Goal: Information Seeking & Learning: Check status

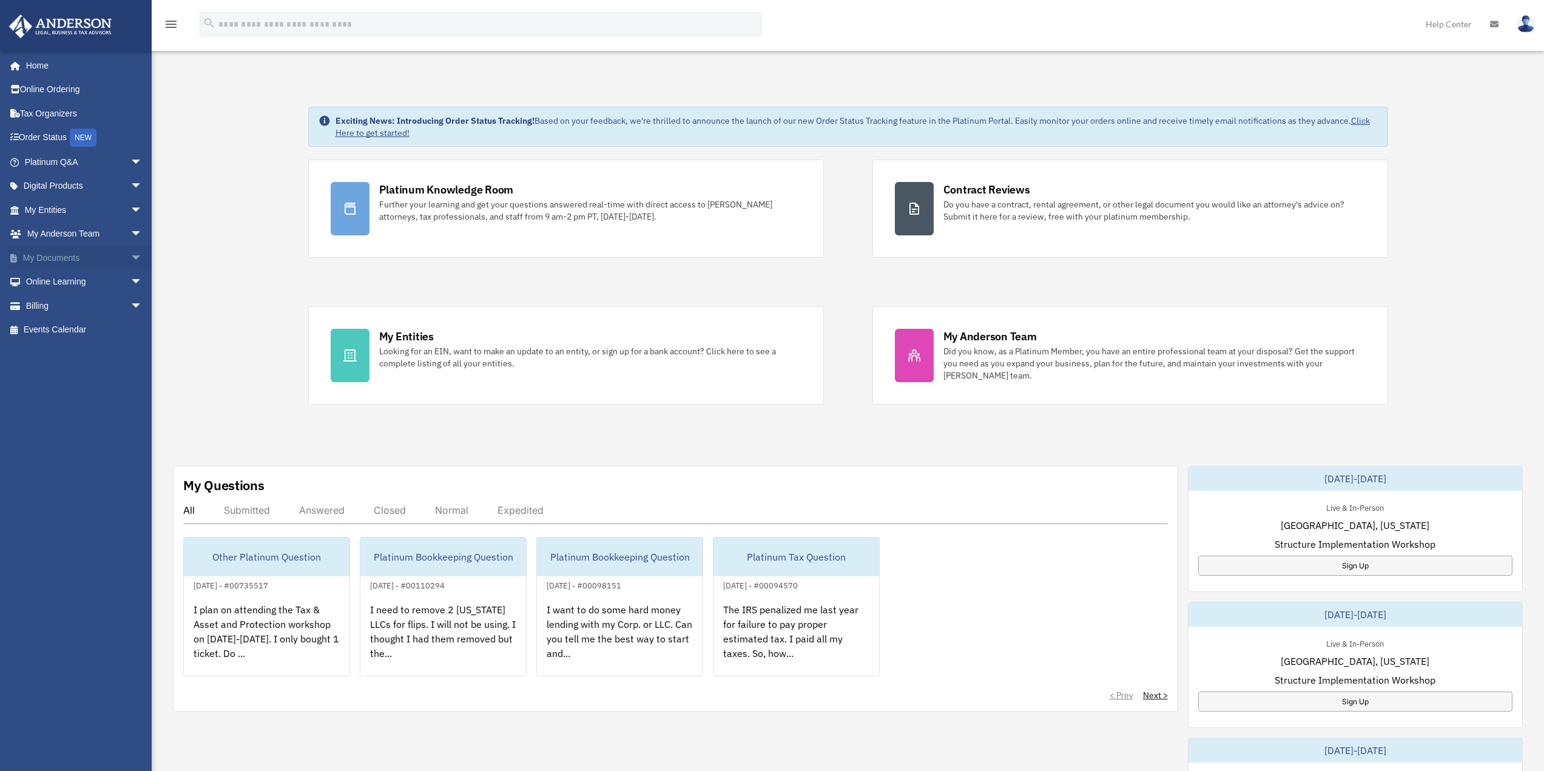
click at [130, 255] on span "arrow_drop_down" at bounding box center [142, 258] width 24 height 25
click at [61, 283] on link "Box" at bounding box center [89, 282] width 144 height 24
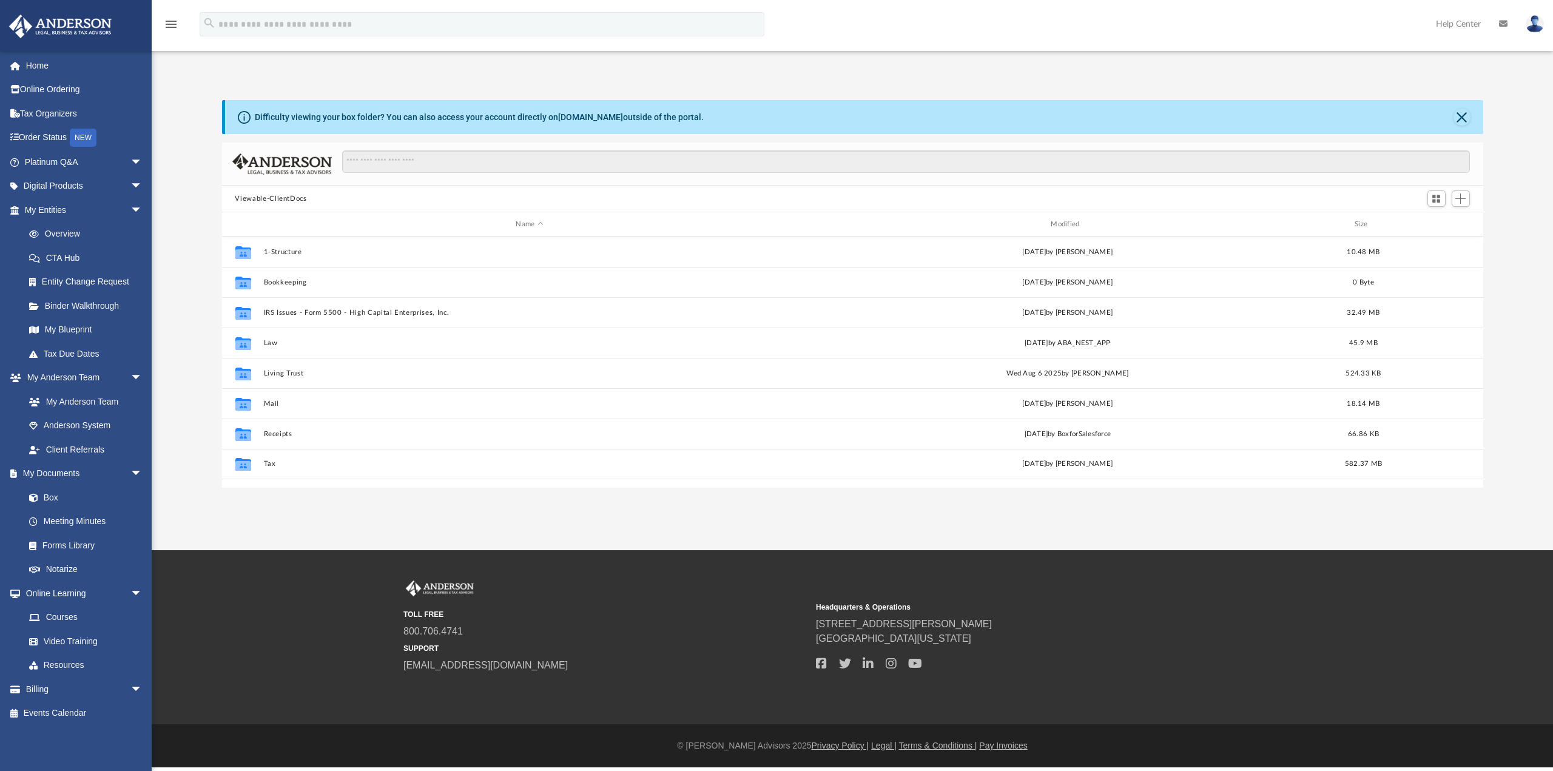
scroll to position [267, 1252]
click at [130, 689] on span "arrow_drop_down" at bounding box center [142, 689] width 24 height 25
click at [55, 694] on link "Billing arrow_drop_up" at bounding box center [84, 689] width 152 height 24
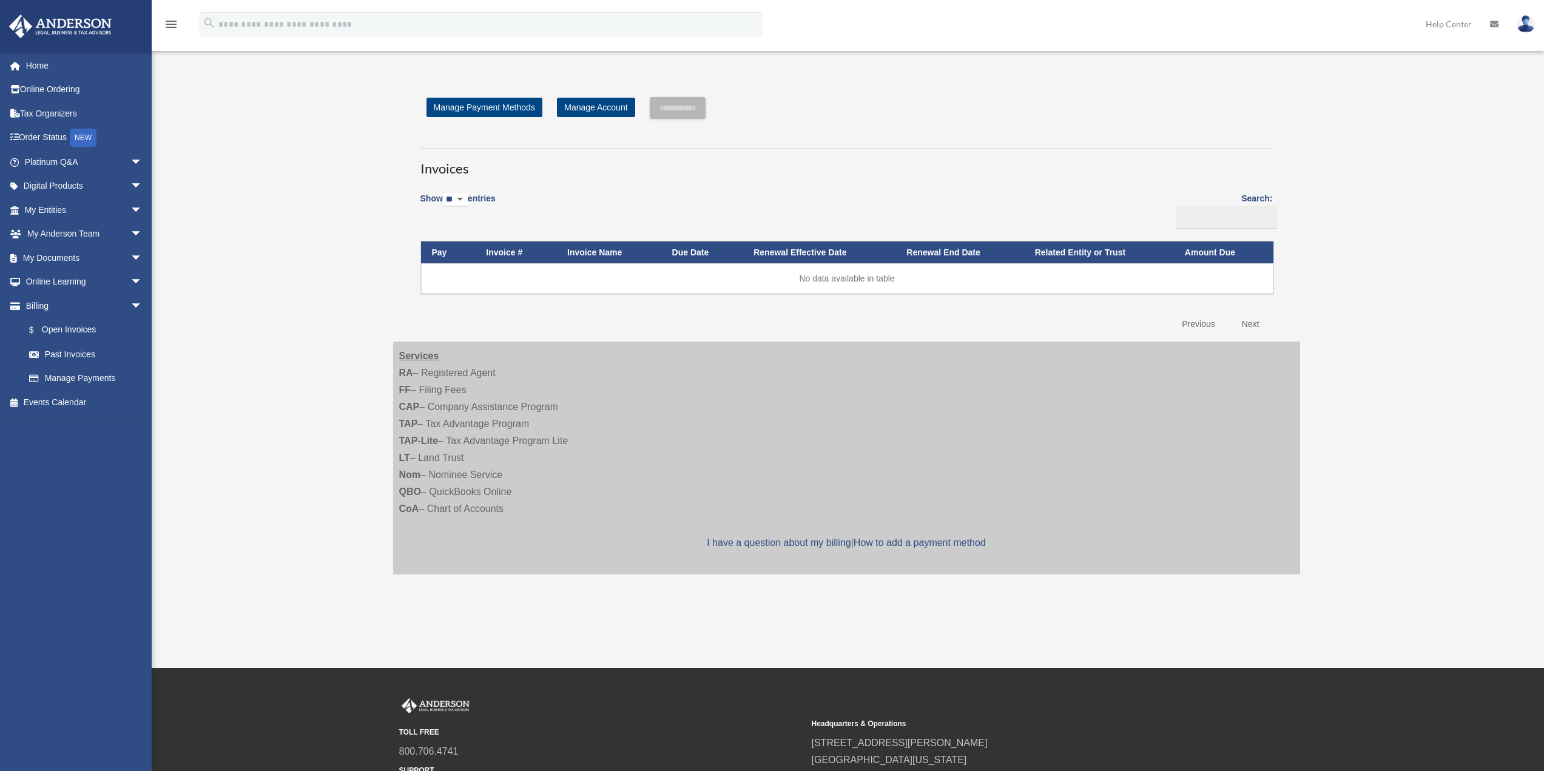
click at [468, 198] on select "** ** ** ***" at bounding box center [455, 200] width 25 height 14
select select "**"
click at [445, 193] on select "** ** ** ***" at bounding box center [455, 200] width 25 height 14
click at [597, 105] on link "Manage Account" at bounding box center [596, 107] width 78 height 19
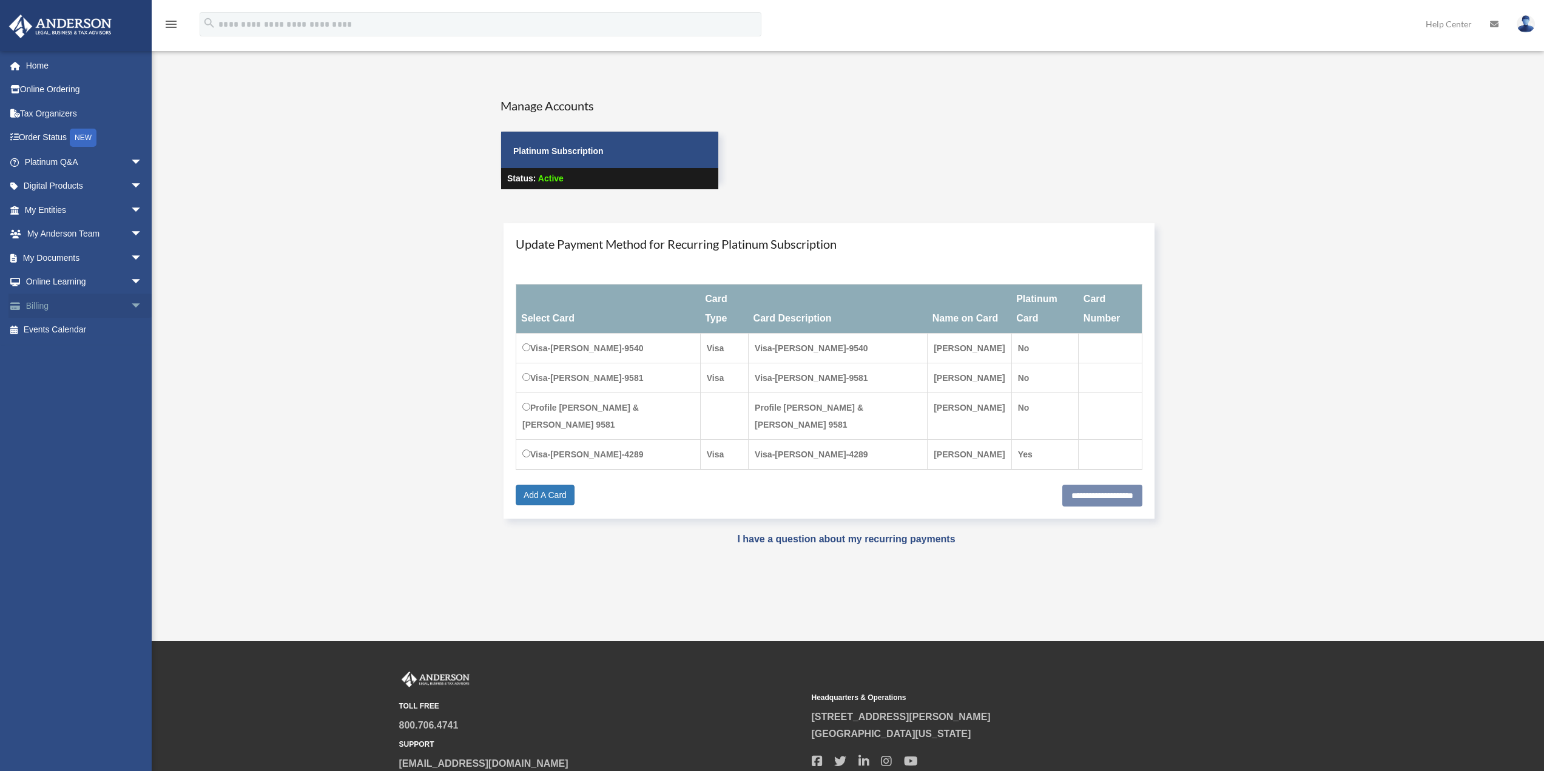
click at [130, 303] on span "arrow_drop_down" at bounding box center [142, 306] width 24 height 25
click at [91, 355] on link "Past Invoices" at bounding box center [89, 354] width 144 height 24
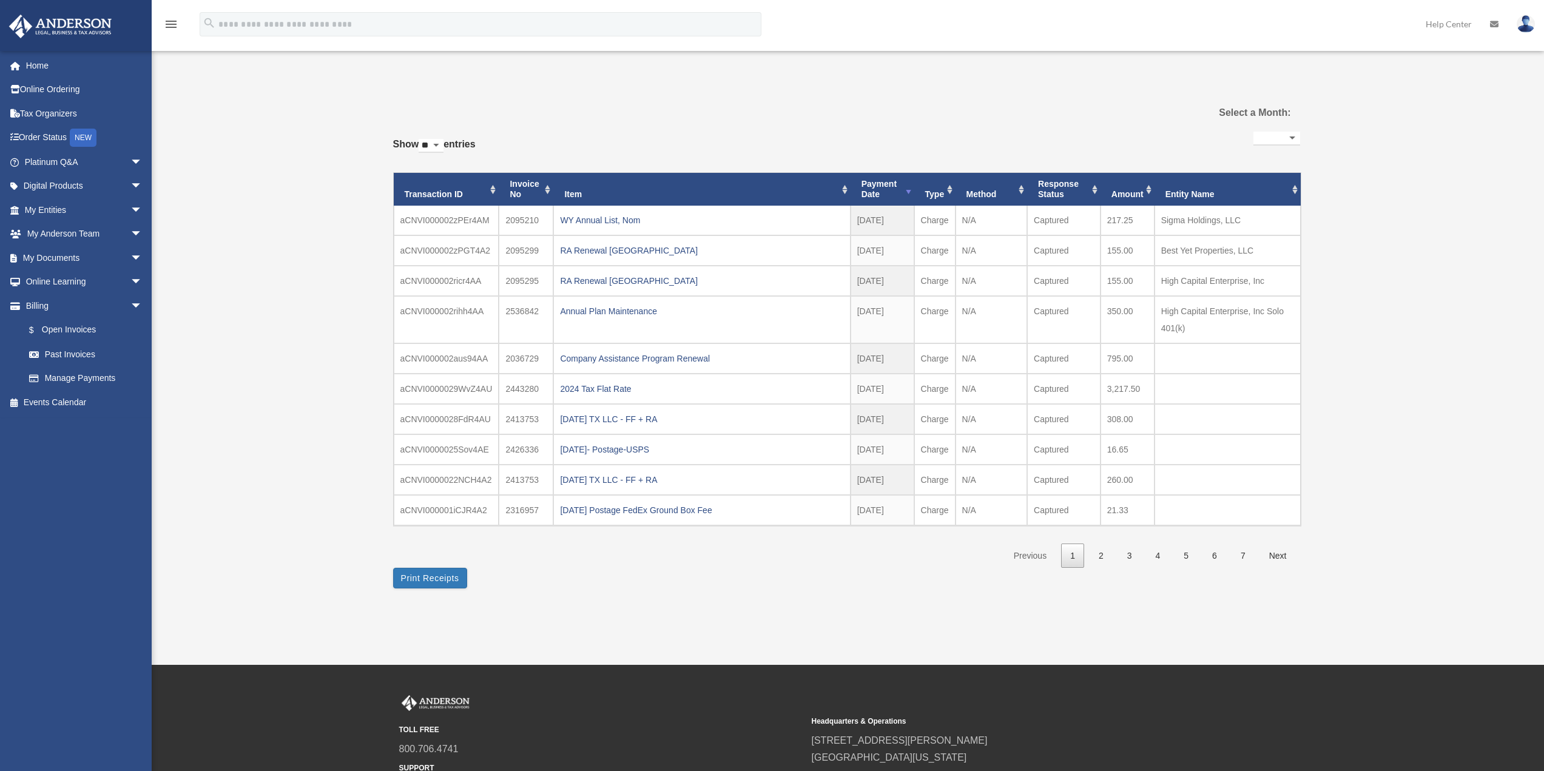
select select
click at [1098, 556] on link "2" at bounding box center [1101, 556] width 23 height 25
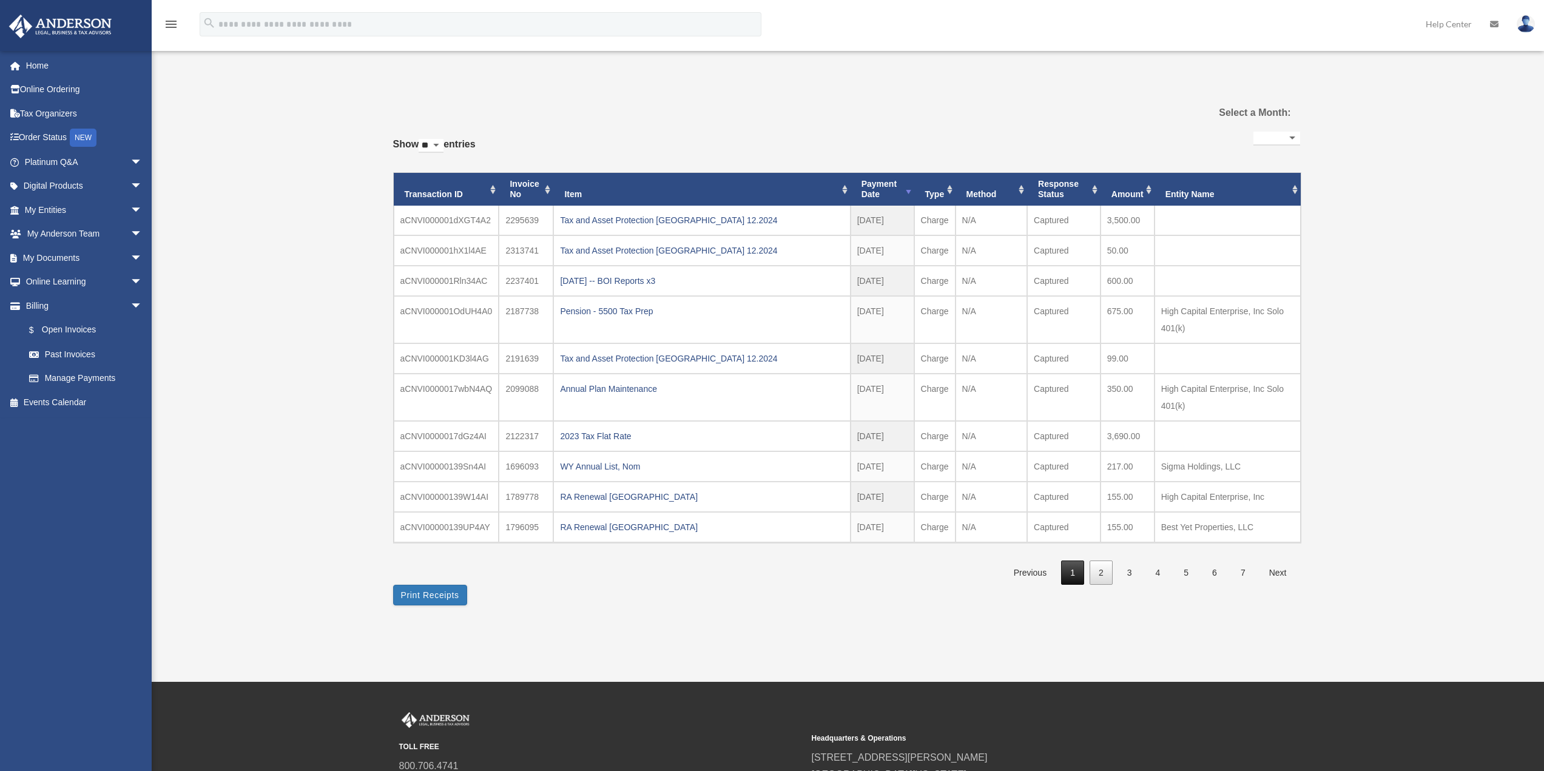
click at [1076, 572] on link "1" at bounding box center [1072, 573] width 23 height 25
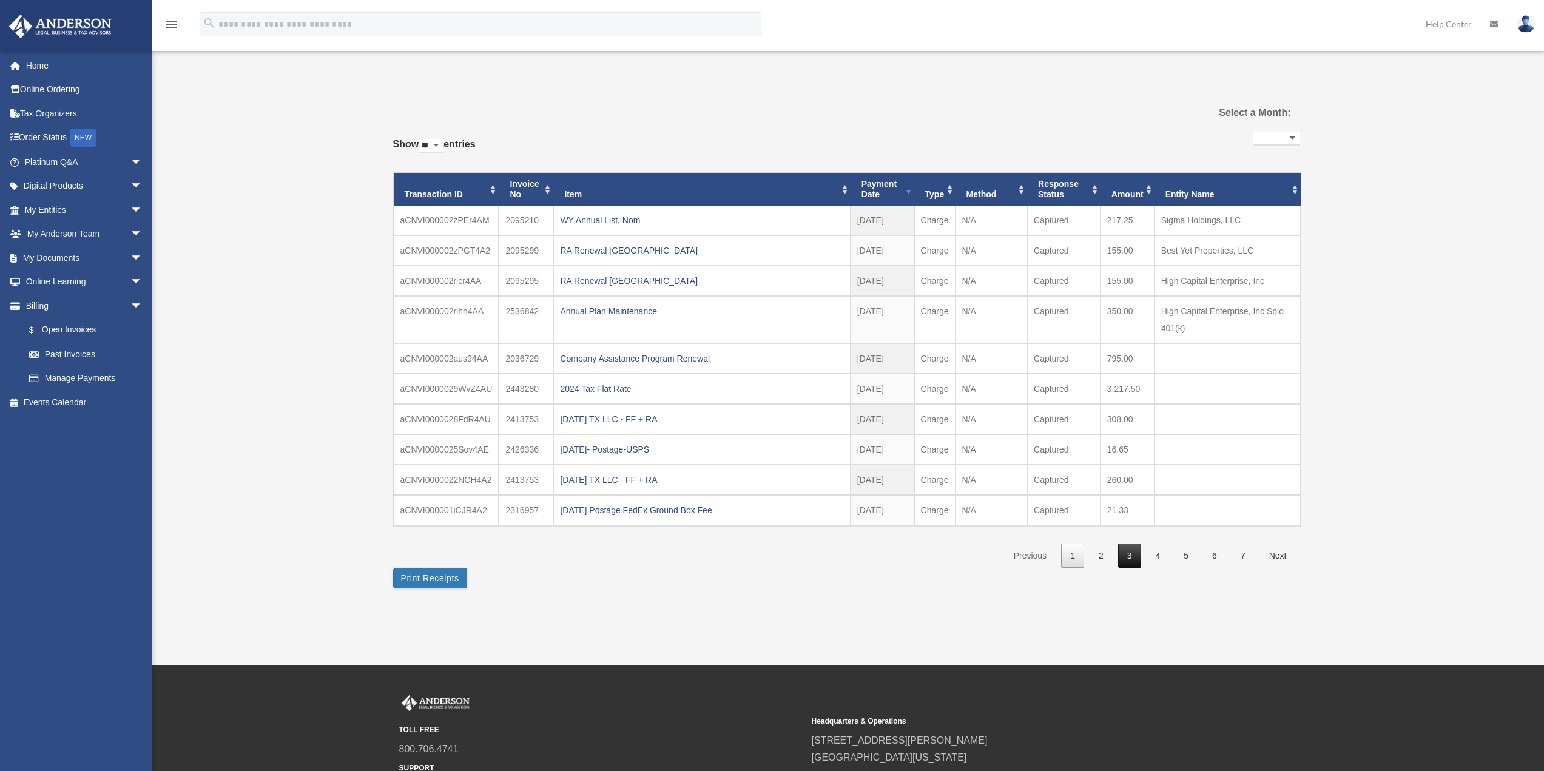
click at [1130, 553] on link "3" at bounding box center [1129, 556] width 23 height 25
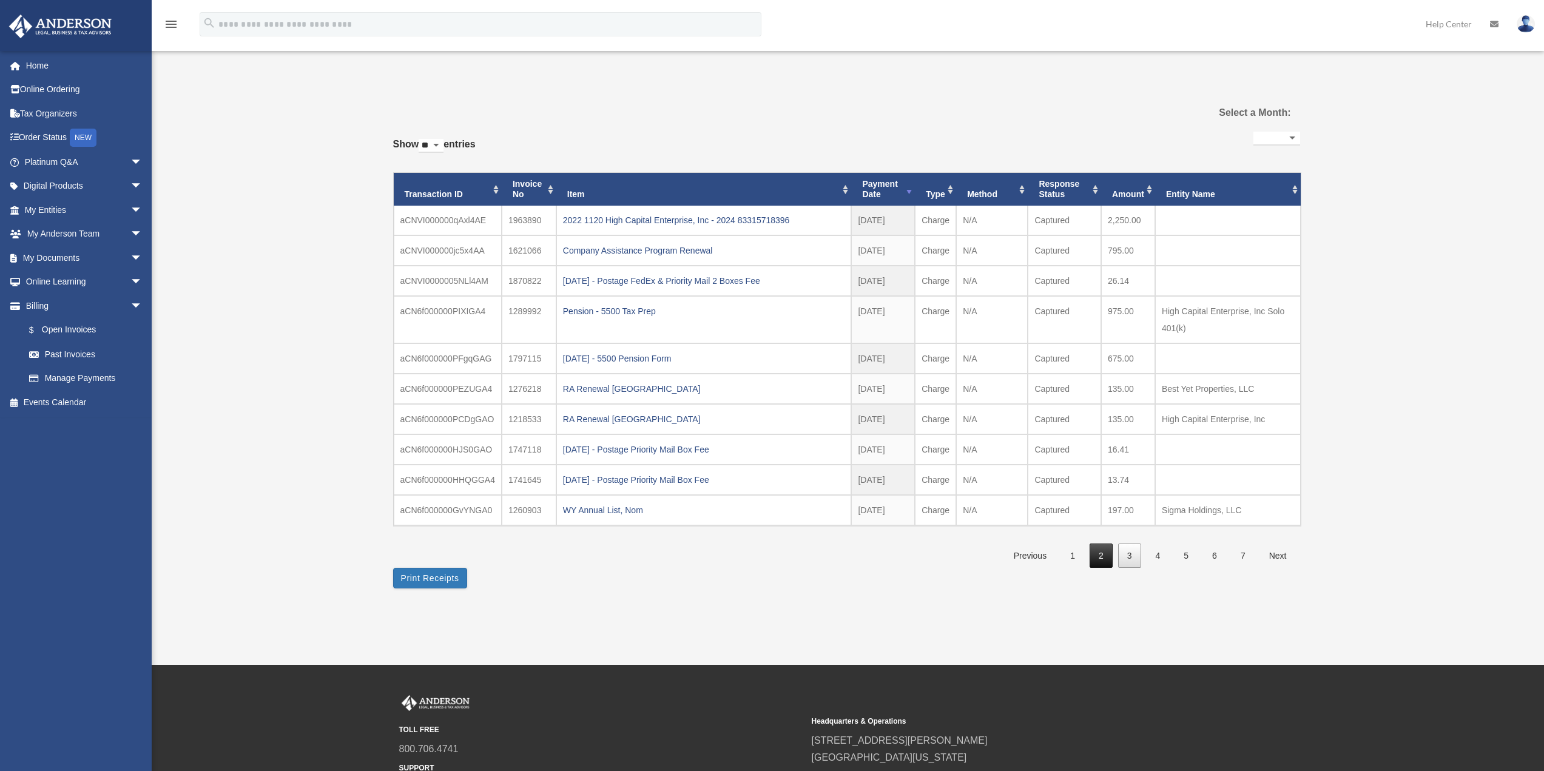
click at [1104, 559] on link "2" at bounding box center [1101, 556] width 23 height 25
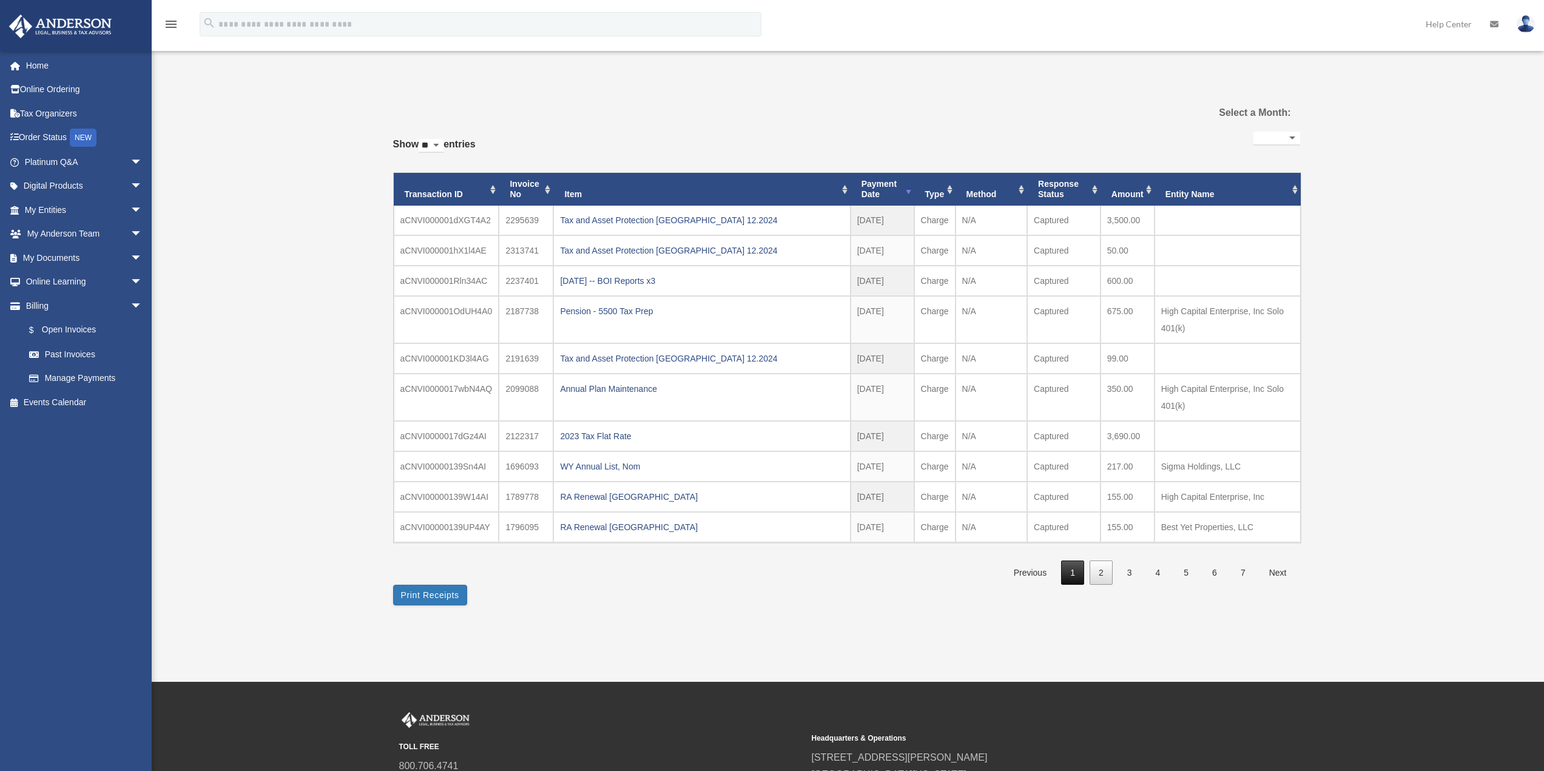
click at [1073, 569] on link "1" at bounding box center [1072, 573] width 23 height 25
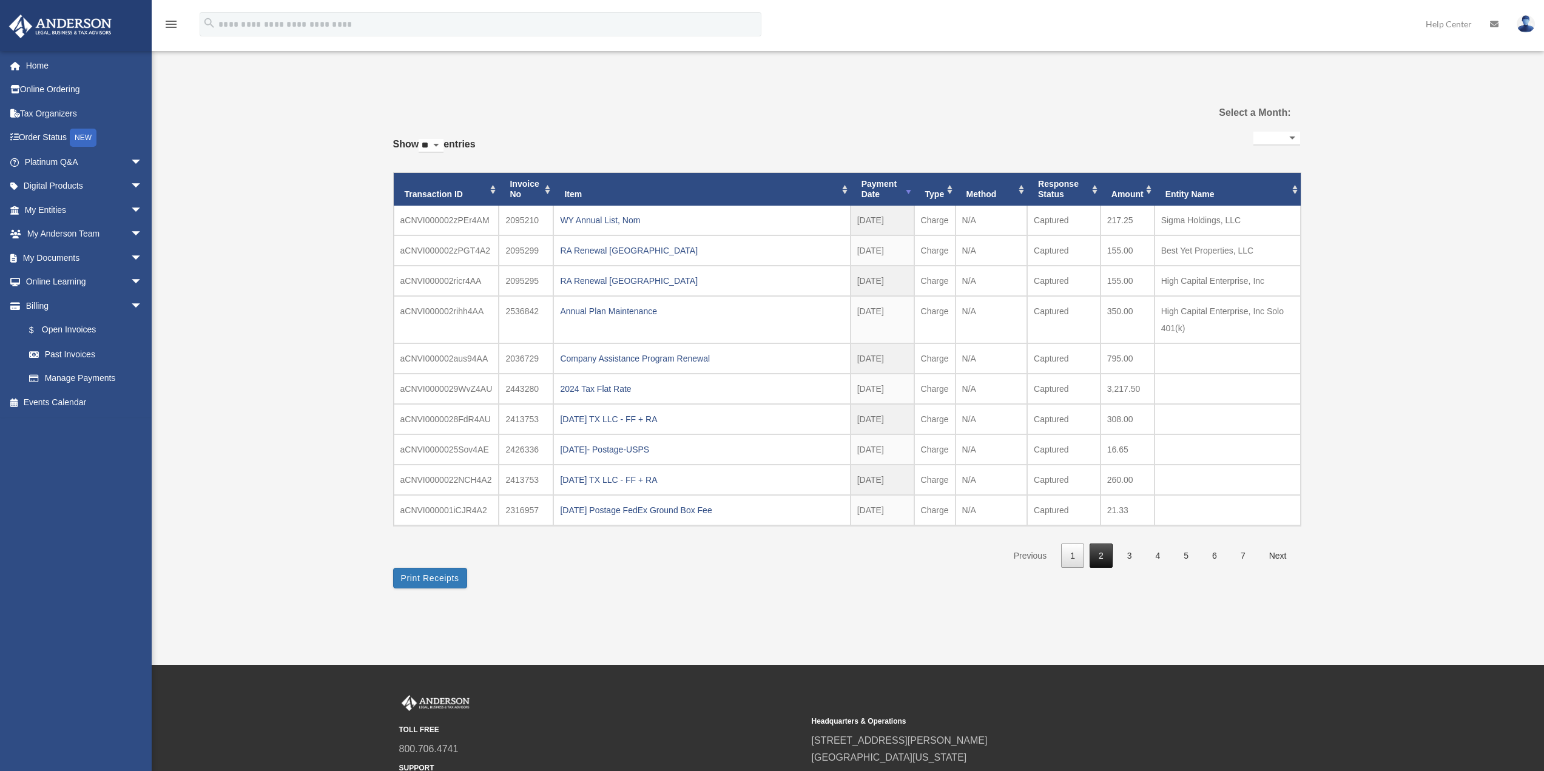
click at [1100, 553] on link "2" at bounding box center [1101, 556] width 23 height 25
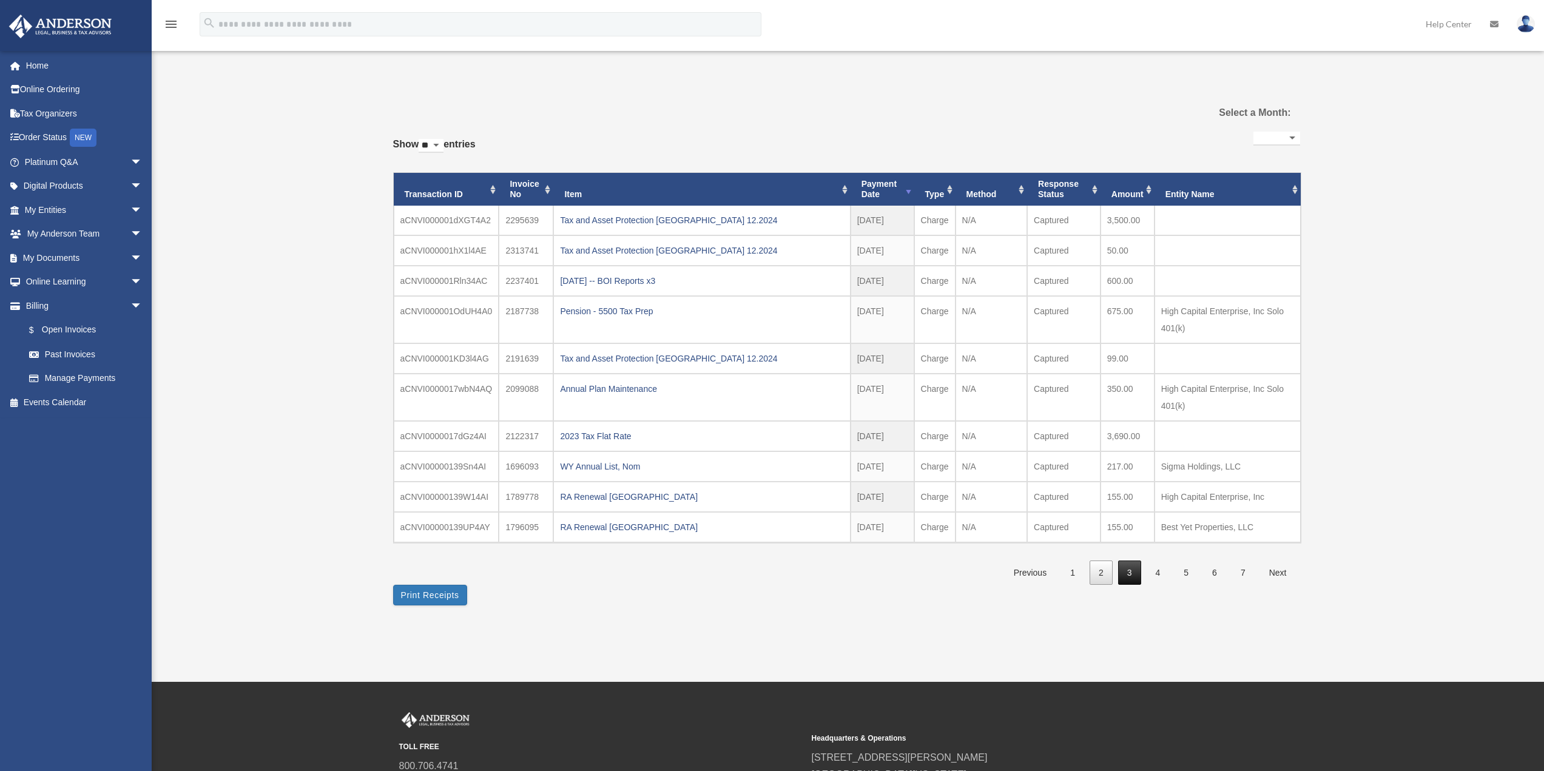
click at [1131, 572] on link "3" at bounding box center [1129, 573] width 23 height 25
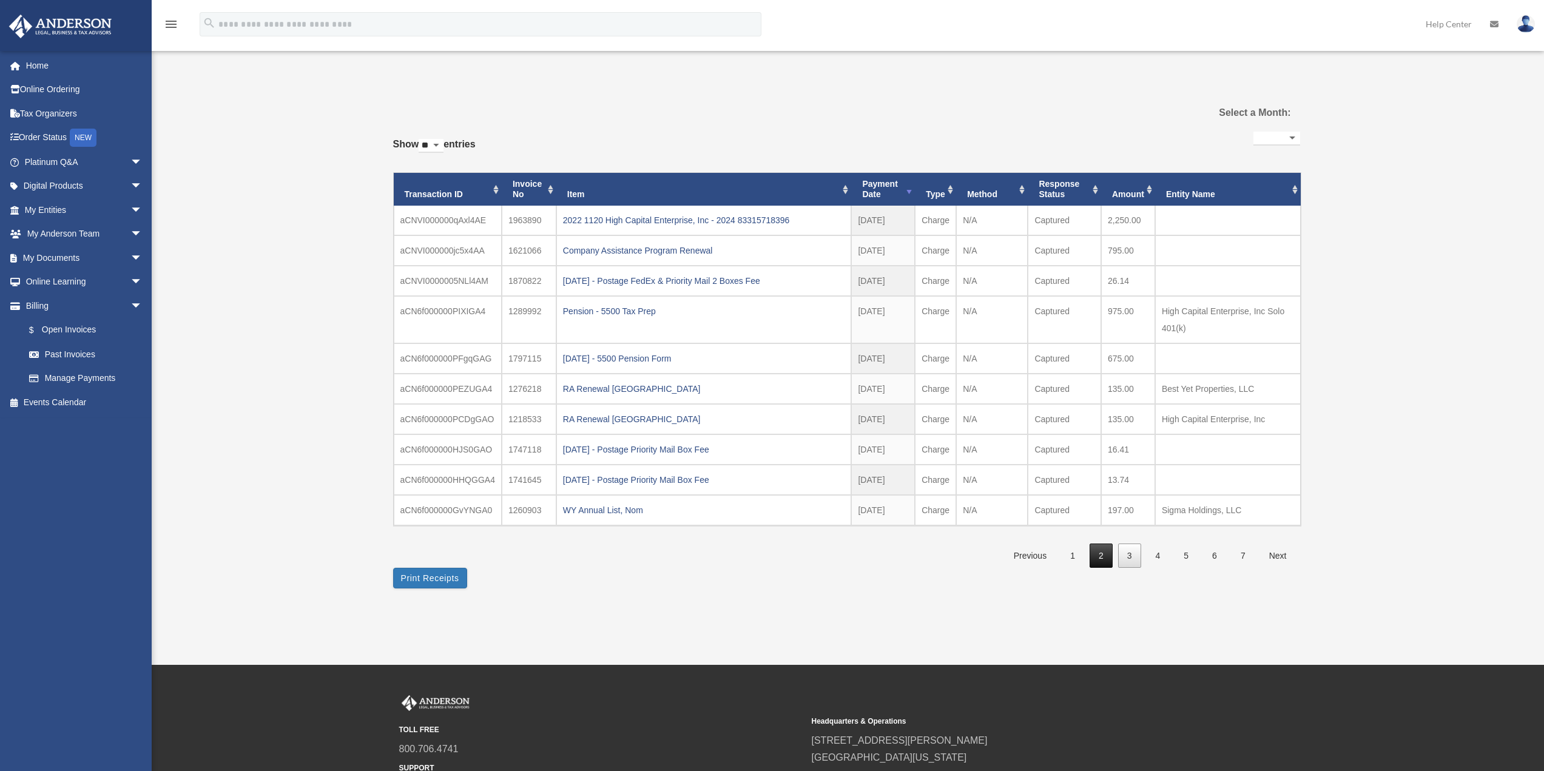
click at [1102, 554] on link "2" at bounding box center [1101, 556] width 23 height 25
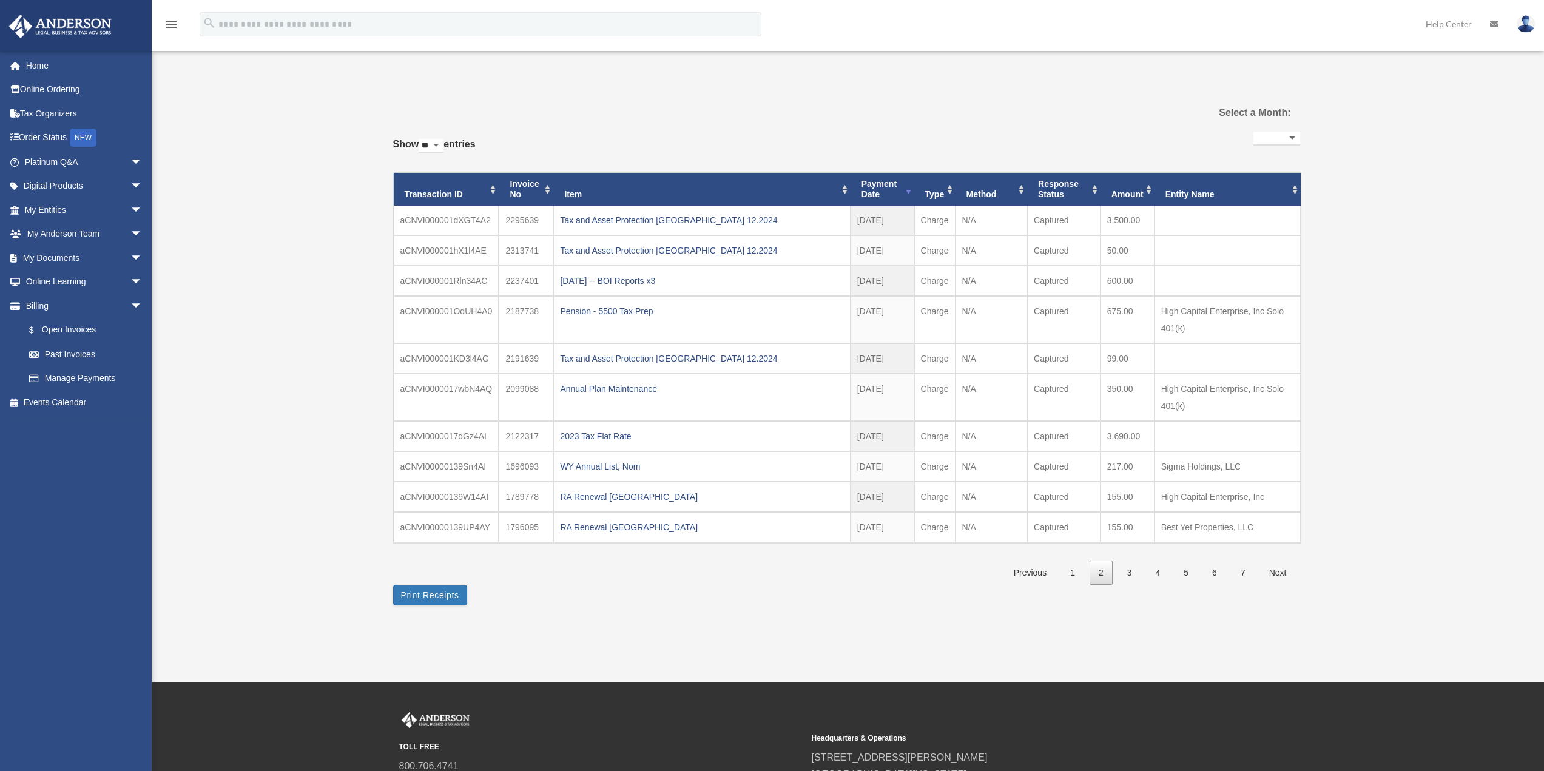
click at [1102, 553] on div "**********" at bounding box center [846, 357] width 907 height 456
click at [1077, 569] on link "1" at bounding box center [1072, 573] width 23 height 25
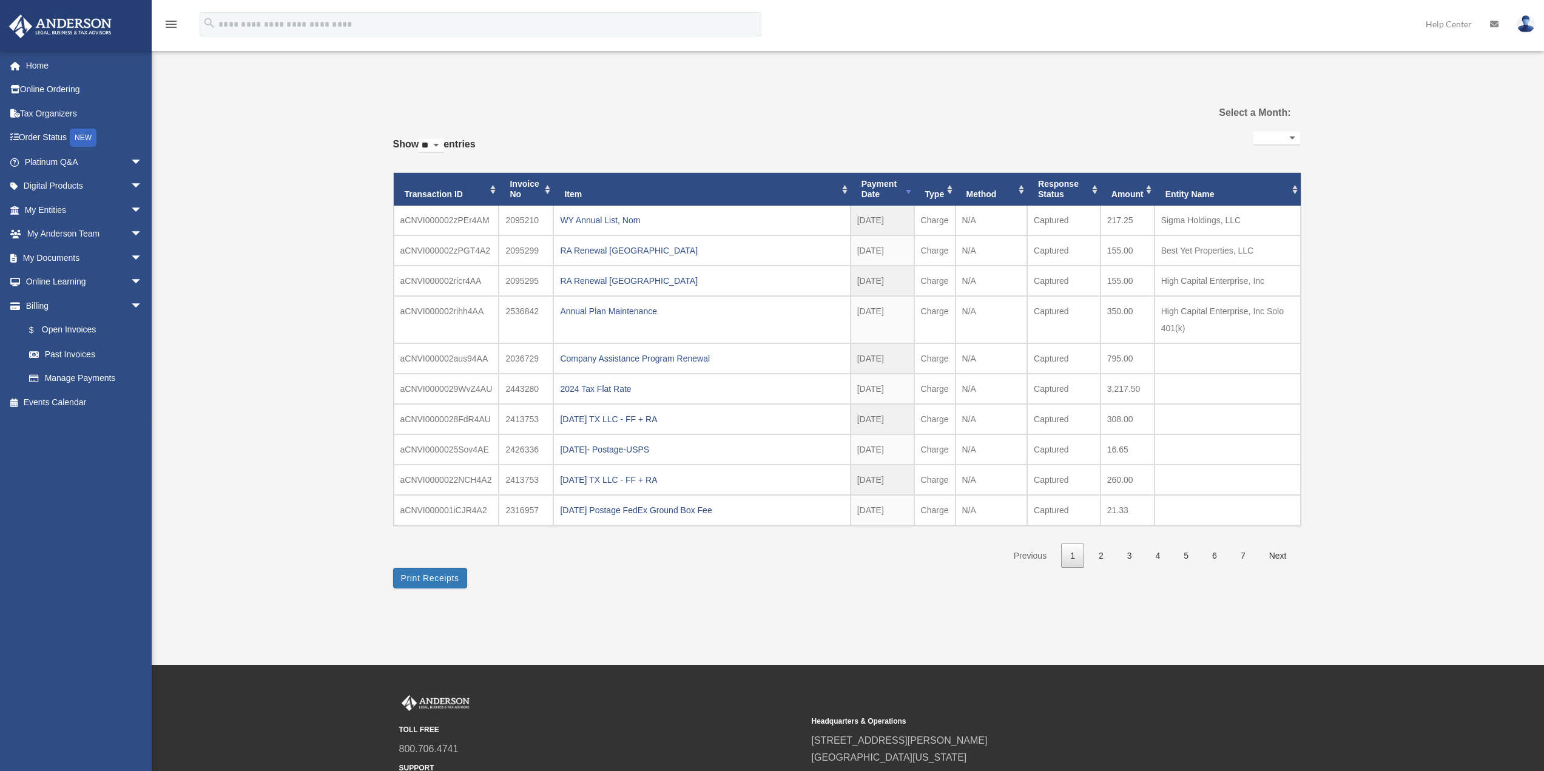
click at [1106, 549] on link "2" at bounding box center [1101, 556] width 23 height 25
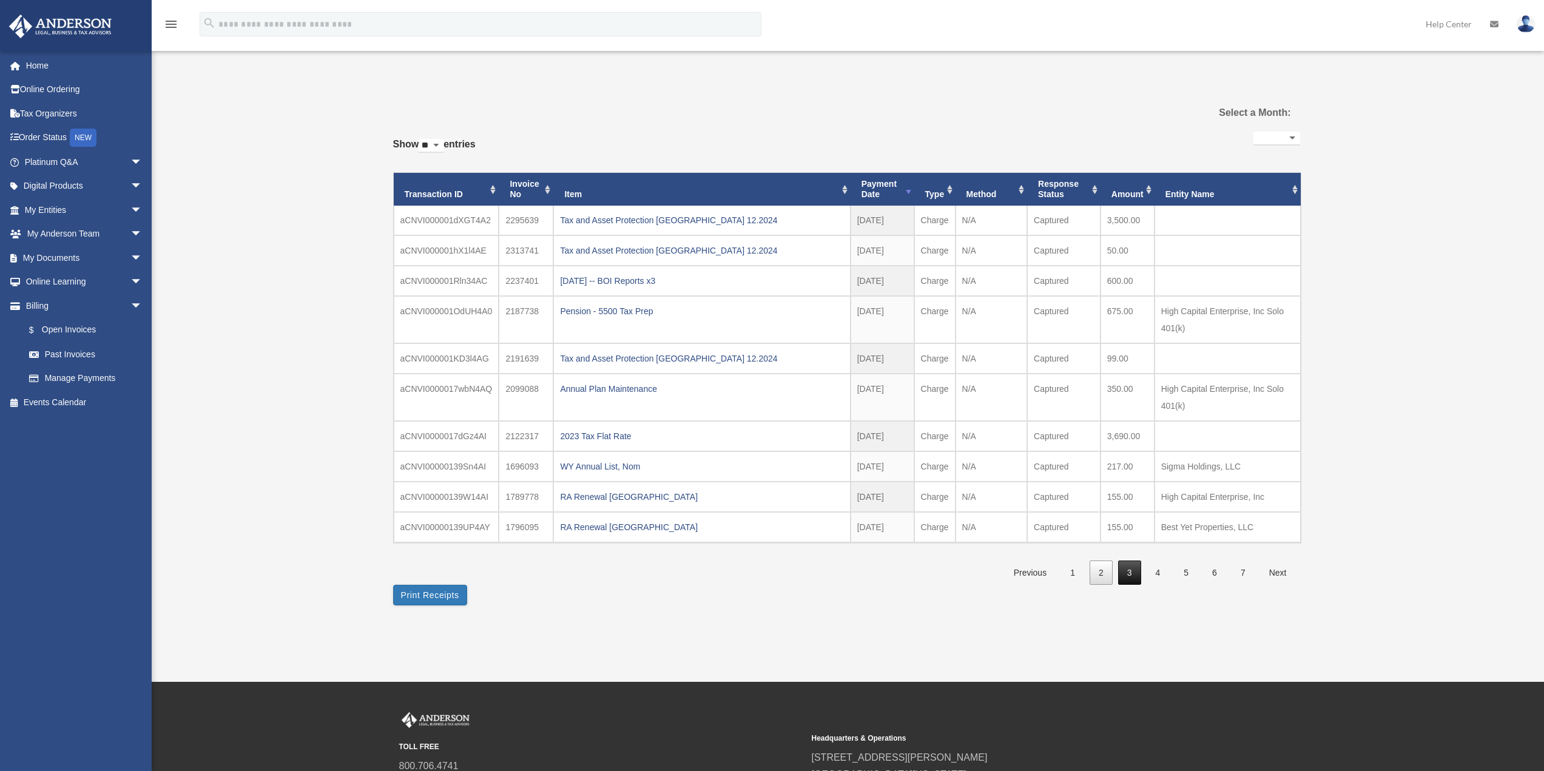
click at [1131, 575] on link "3" at bounding box center [1129, 573] width 23 height 25
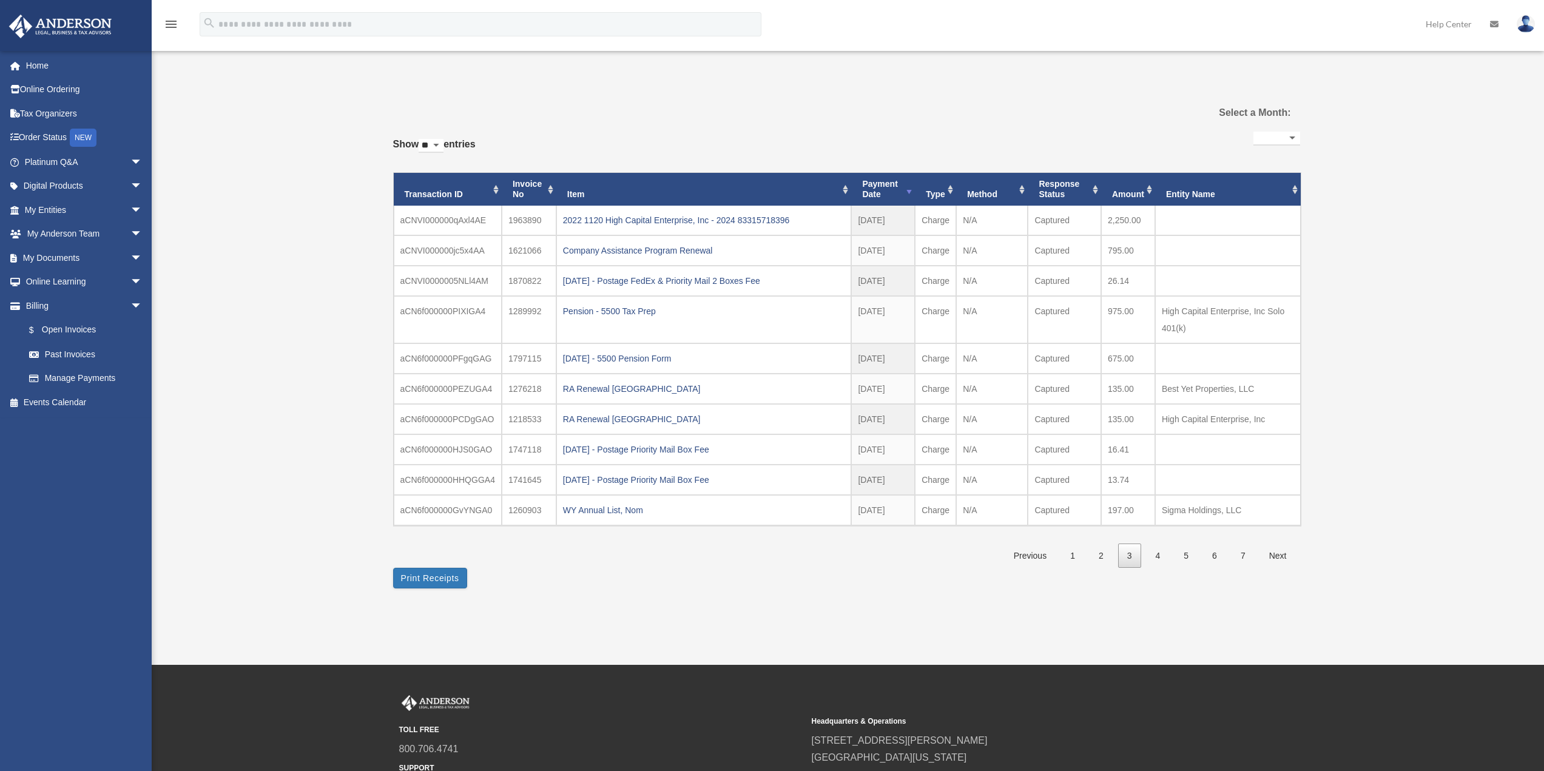
click at [1154, 553] on link "4" at bounding box center [1158, 556] width 23 height 25
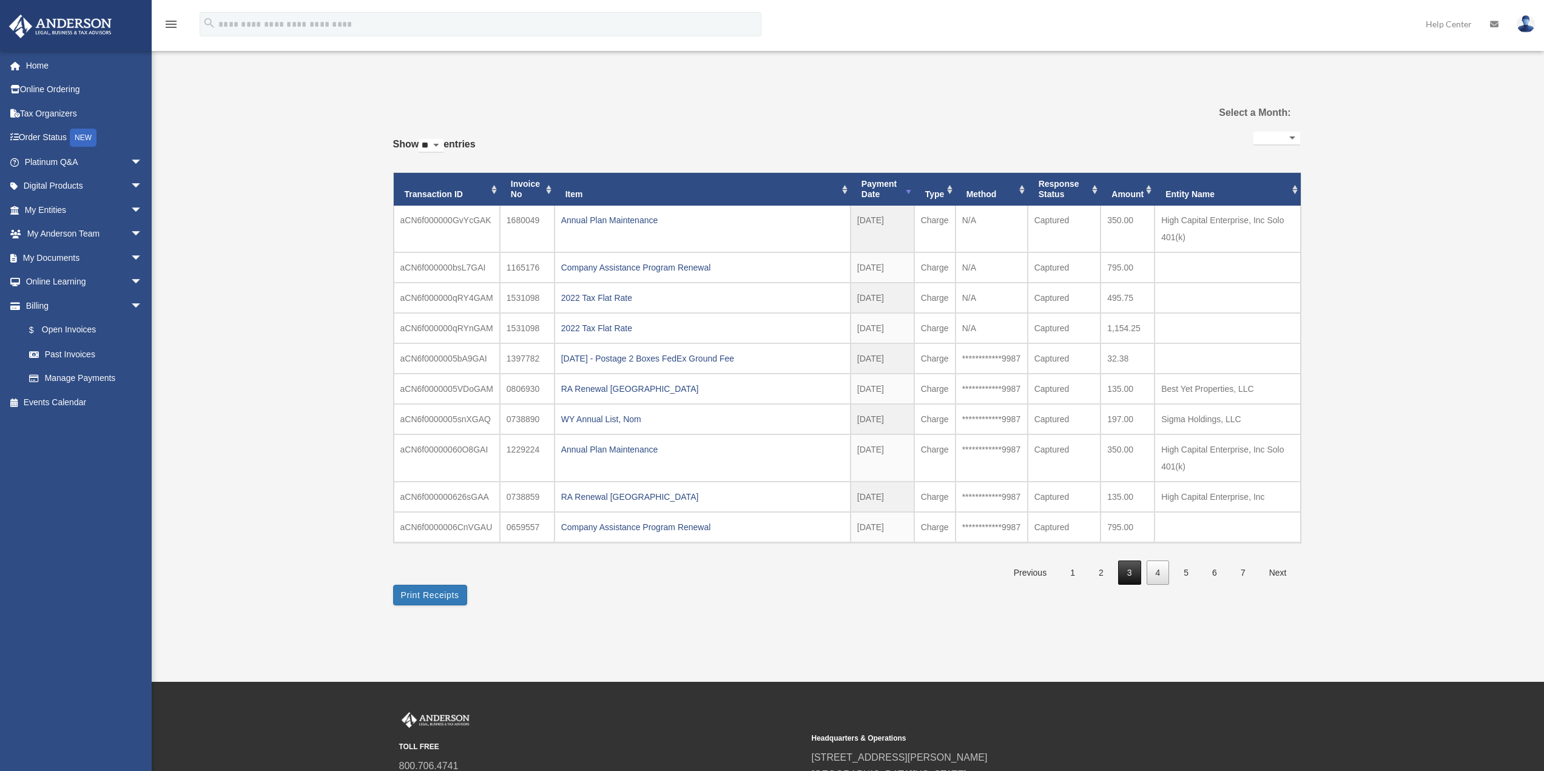
click at [1127, 568] on link "3" at bounding box center [1129, 573] width 23 height 25
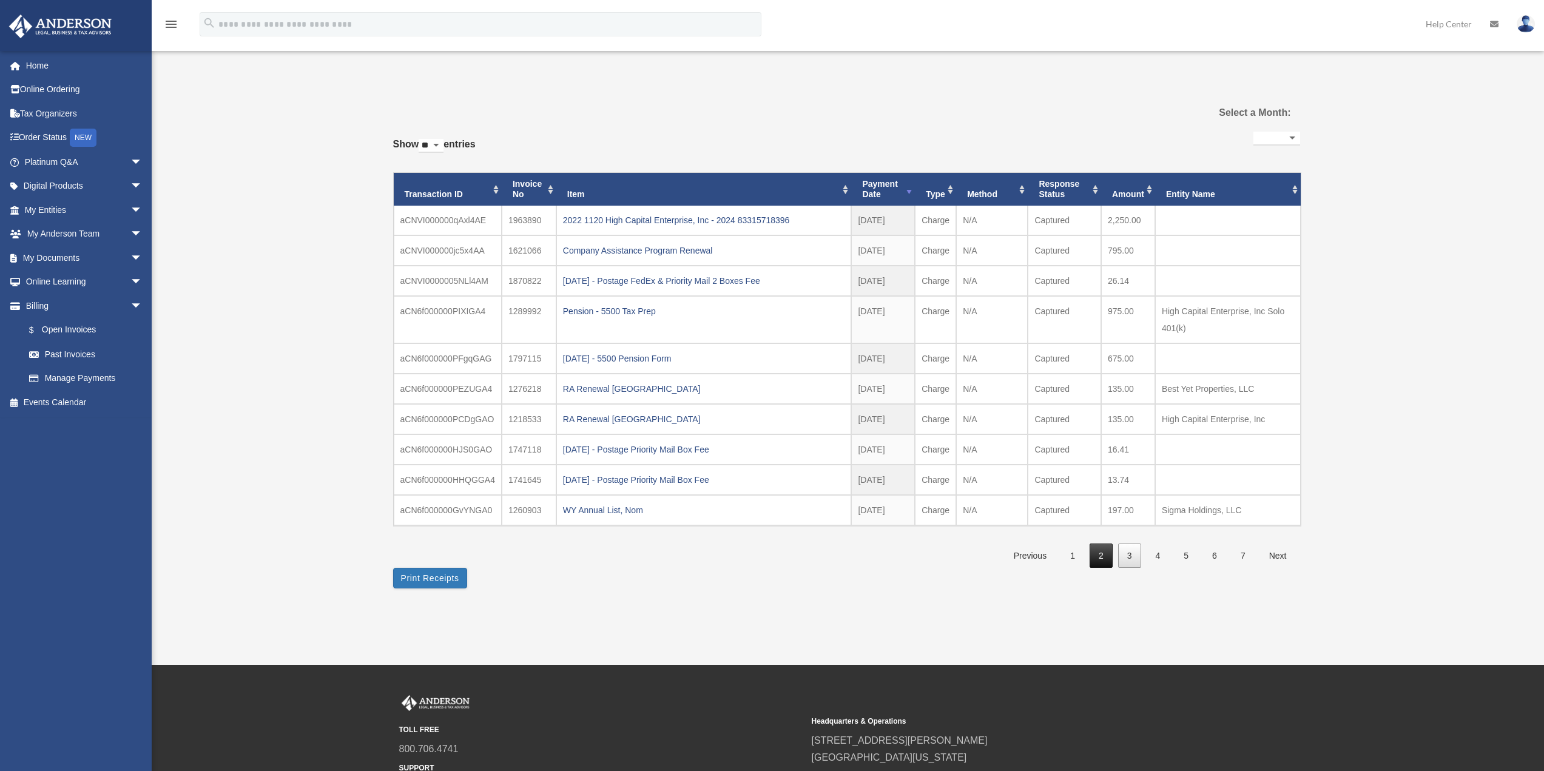
click at [1100, 558] on link "2" at bounding box center [1101, 556] width 23 height 25
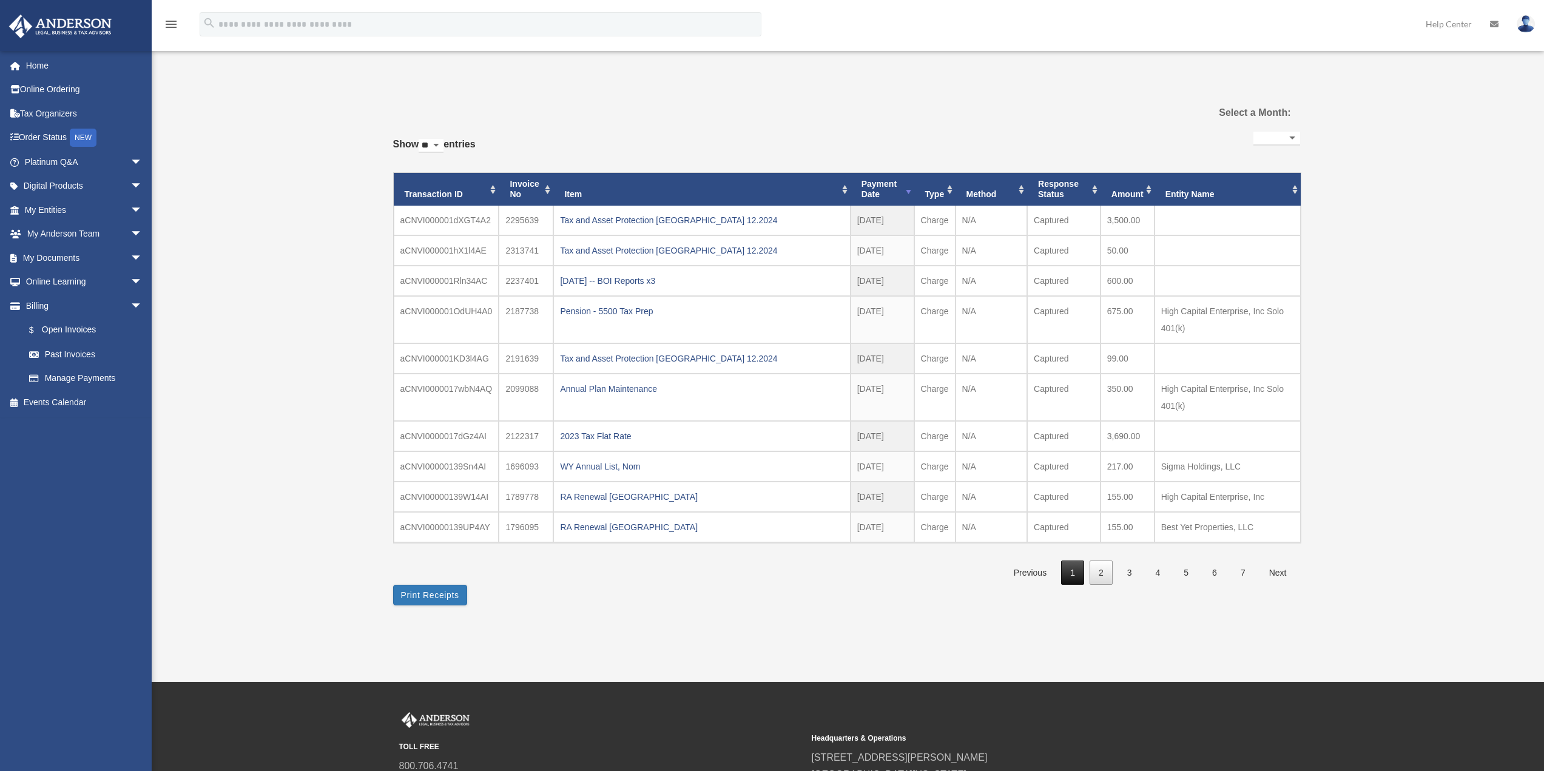
click at [1078, 572] on link "1" at bounding box center [1072, 573] width 23 height 25
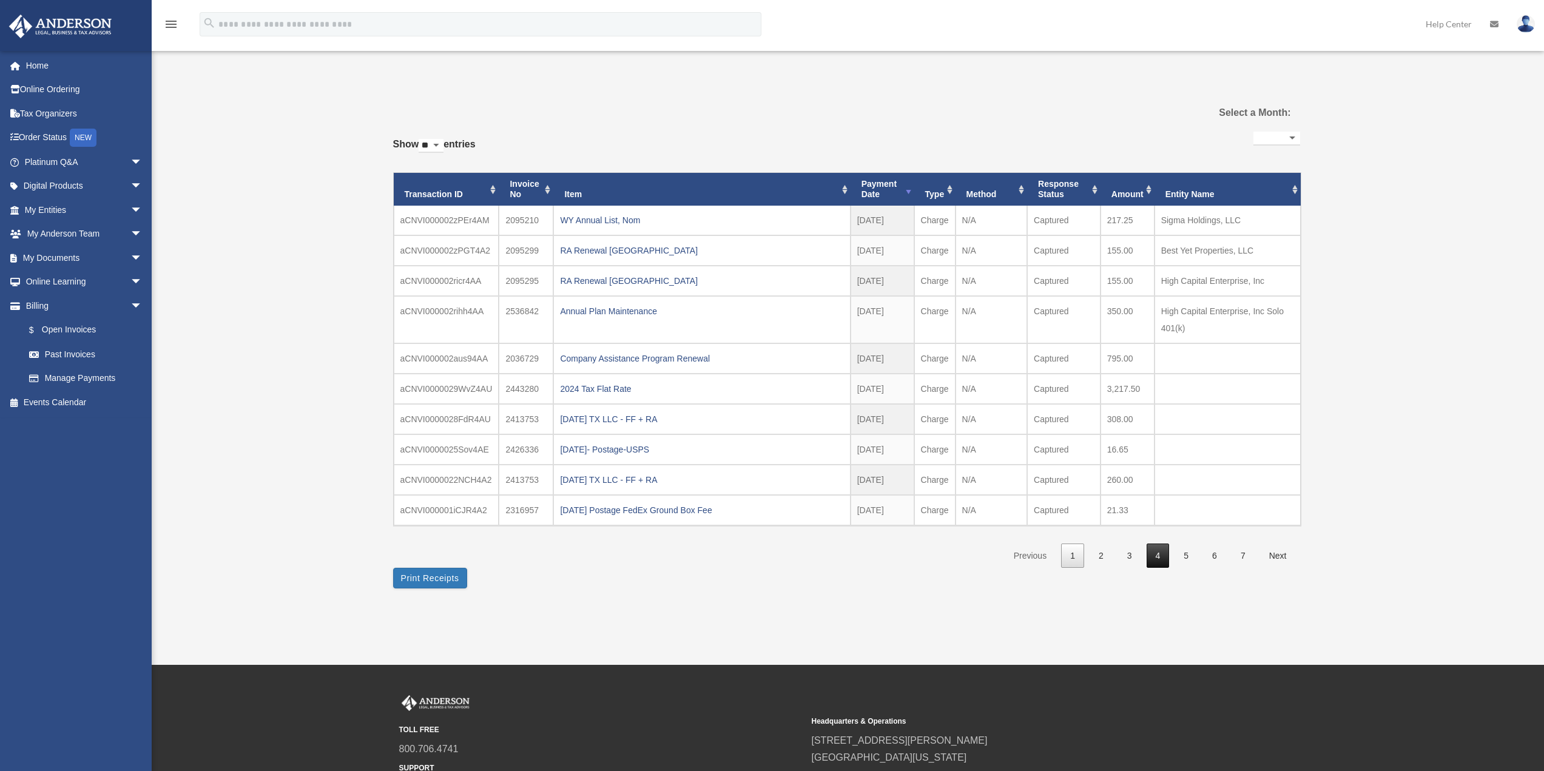
click at [1157, 555] on link "4" at bounding box center [1158, 556] width 23 height 25
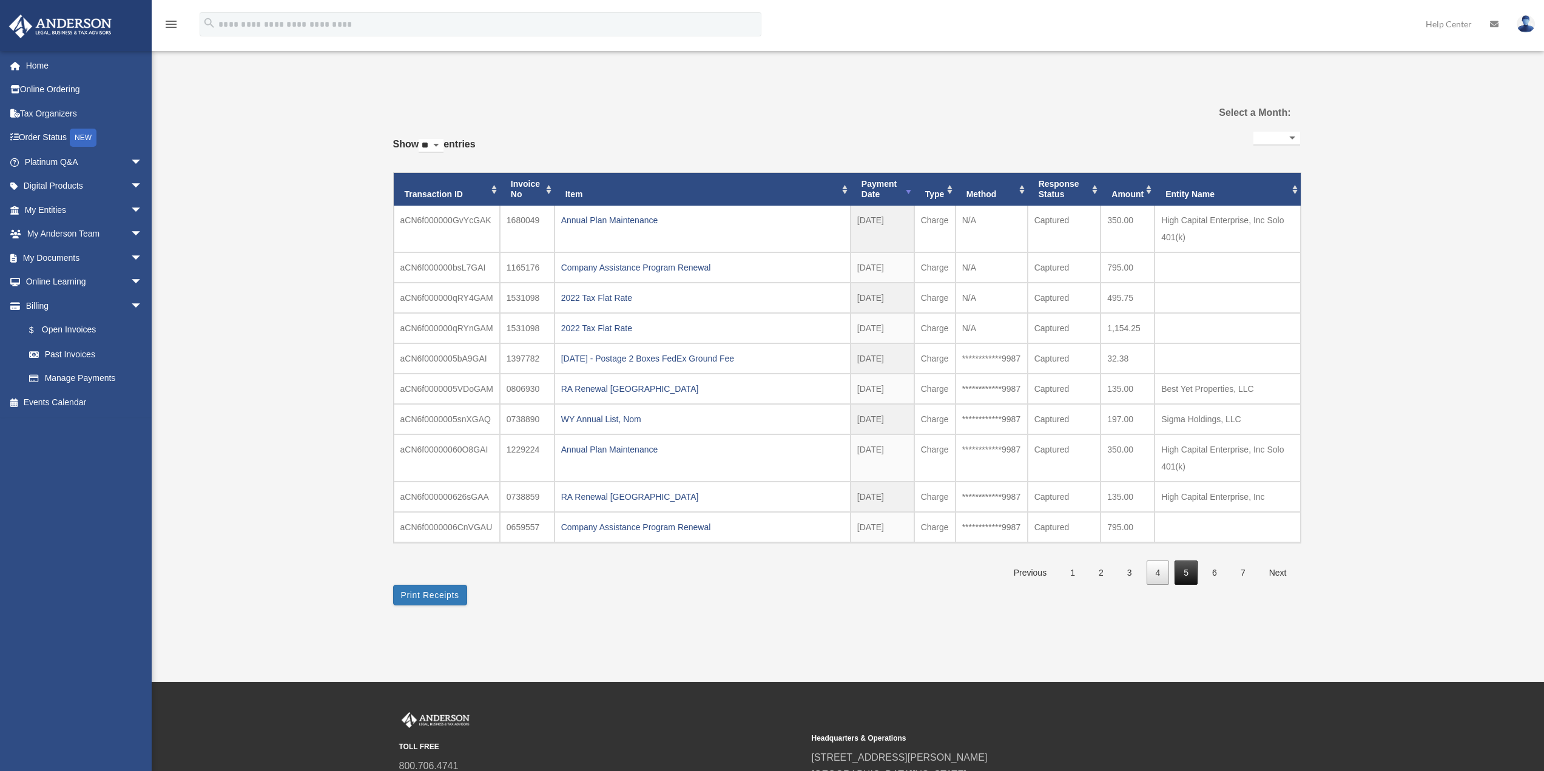
click at [1184, 572] on link "5" at bounding box center [1186, 573] width 23 height 25
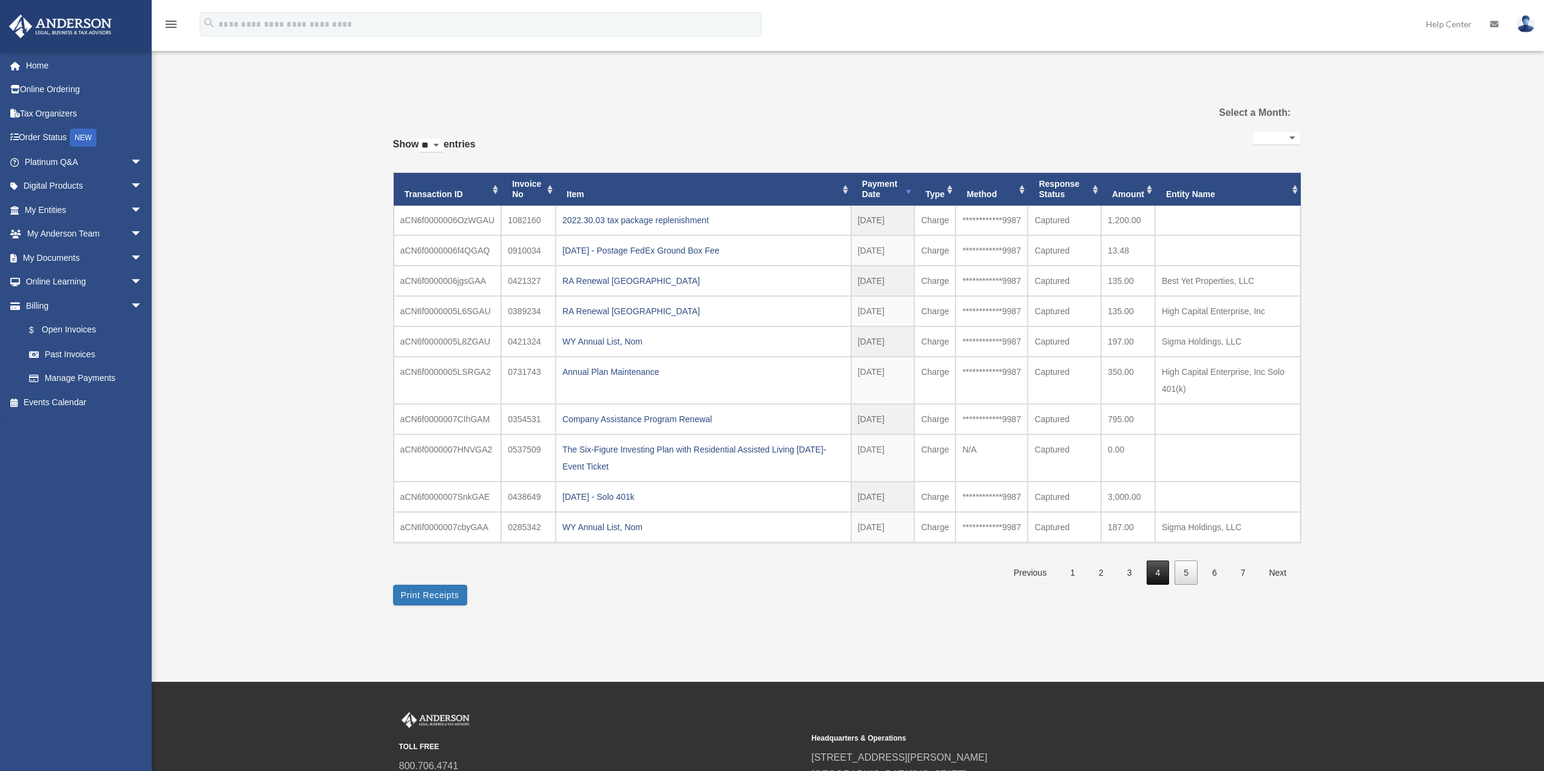
click at [1162, 573] on link "4" at bounding box center [1158, 573] width 23 height 25
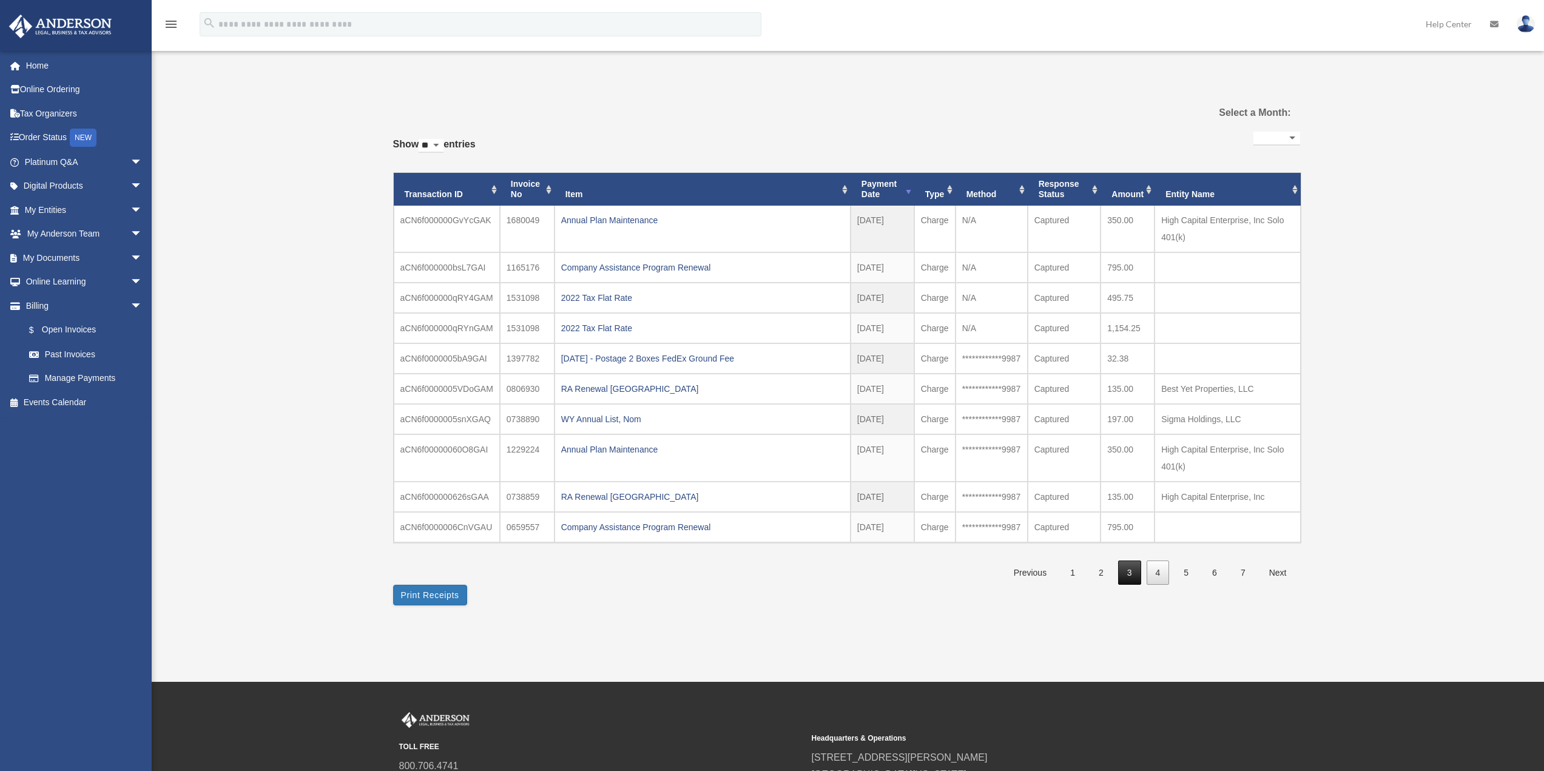
click at [1133, 570] on link "3" at bounding box center [1129, 573] width 23 height 25
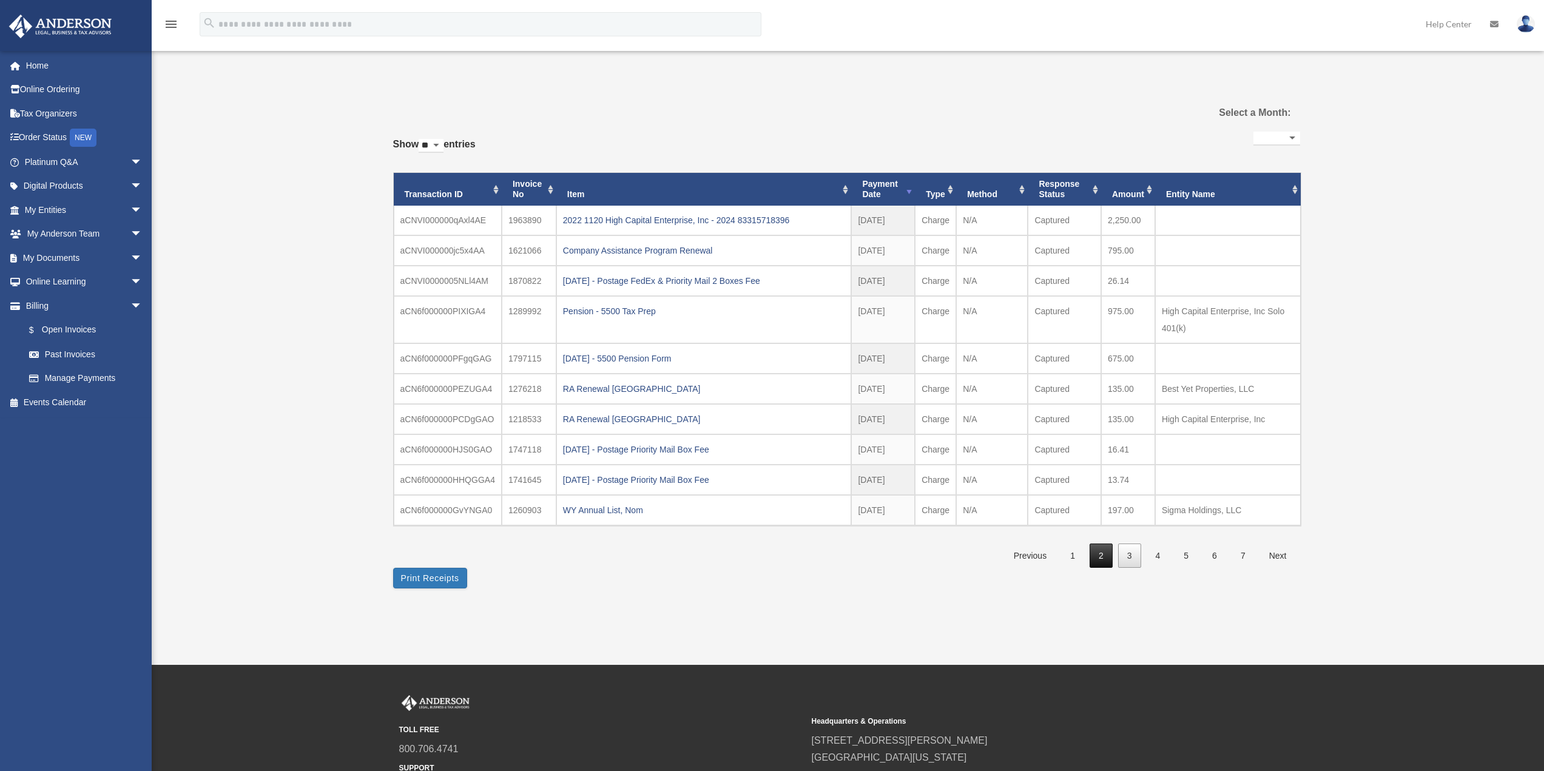
click at [1106, 556] on link "2" at bounding box center [1101, 556] width 23 height 25
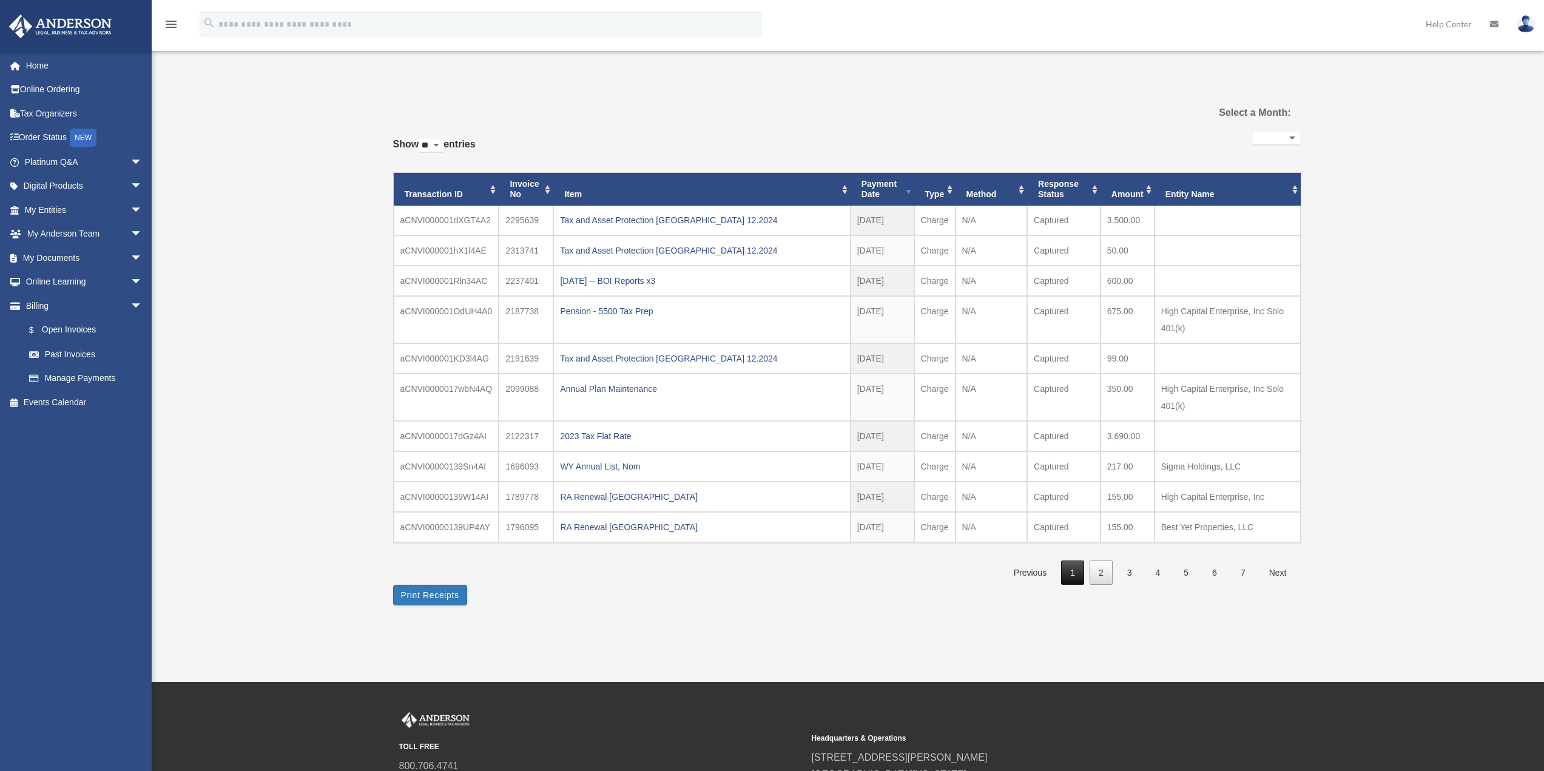
click at [1074, 571] on link "1" at bounding box center [1072, 573] width 23 height 25
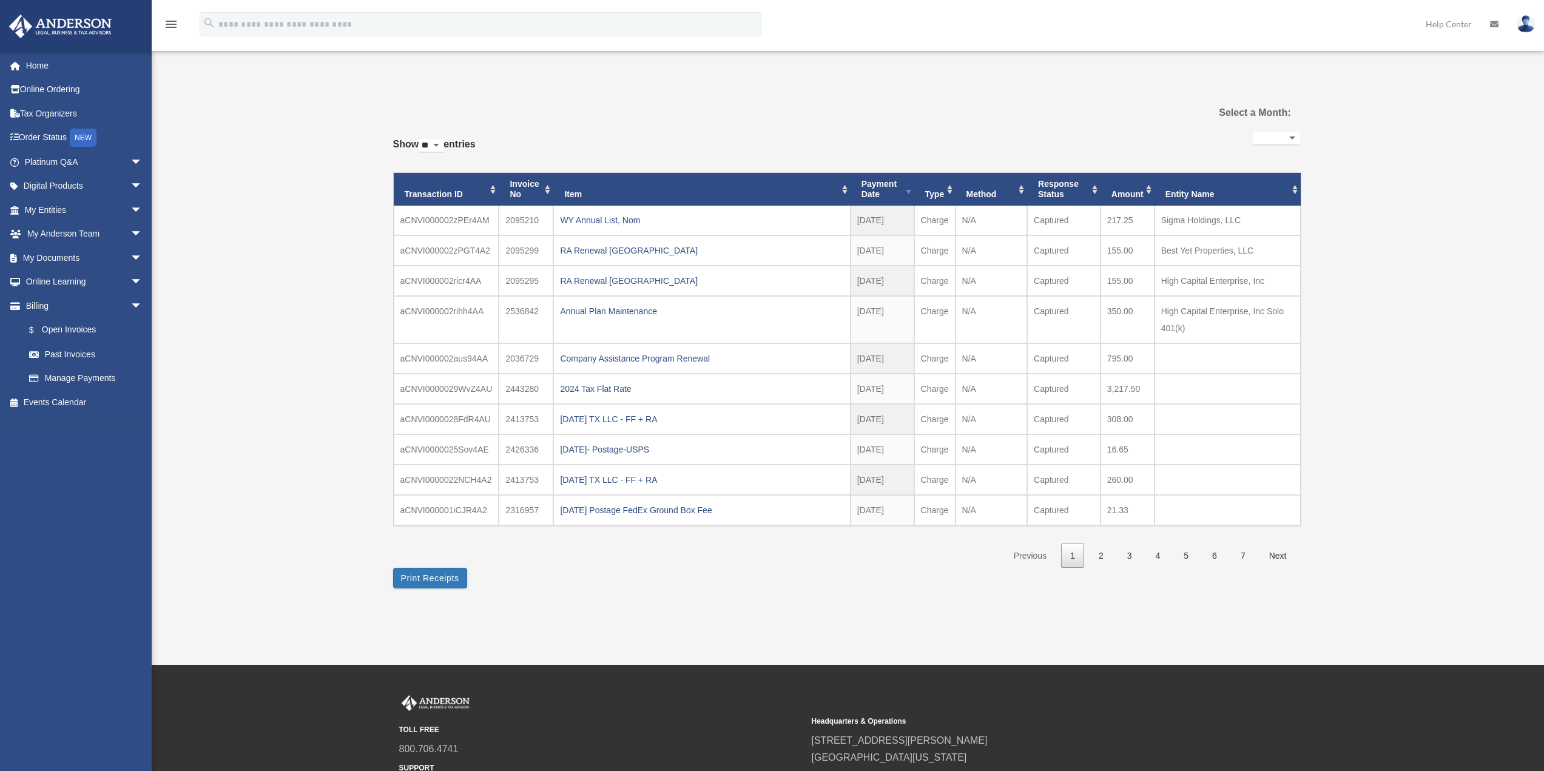
click at [1104, 555] on link "2" at bounding box center [1101, 556] width 23 height 25
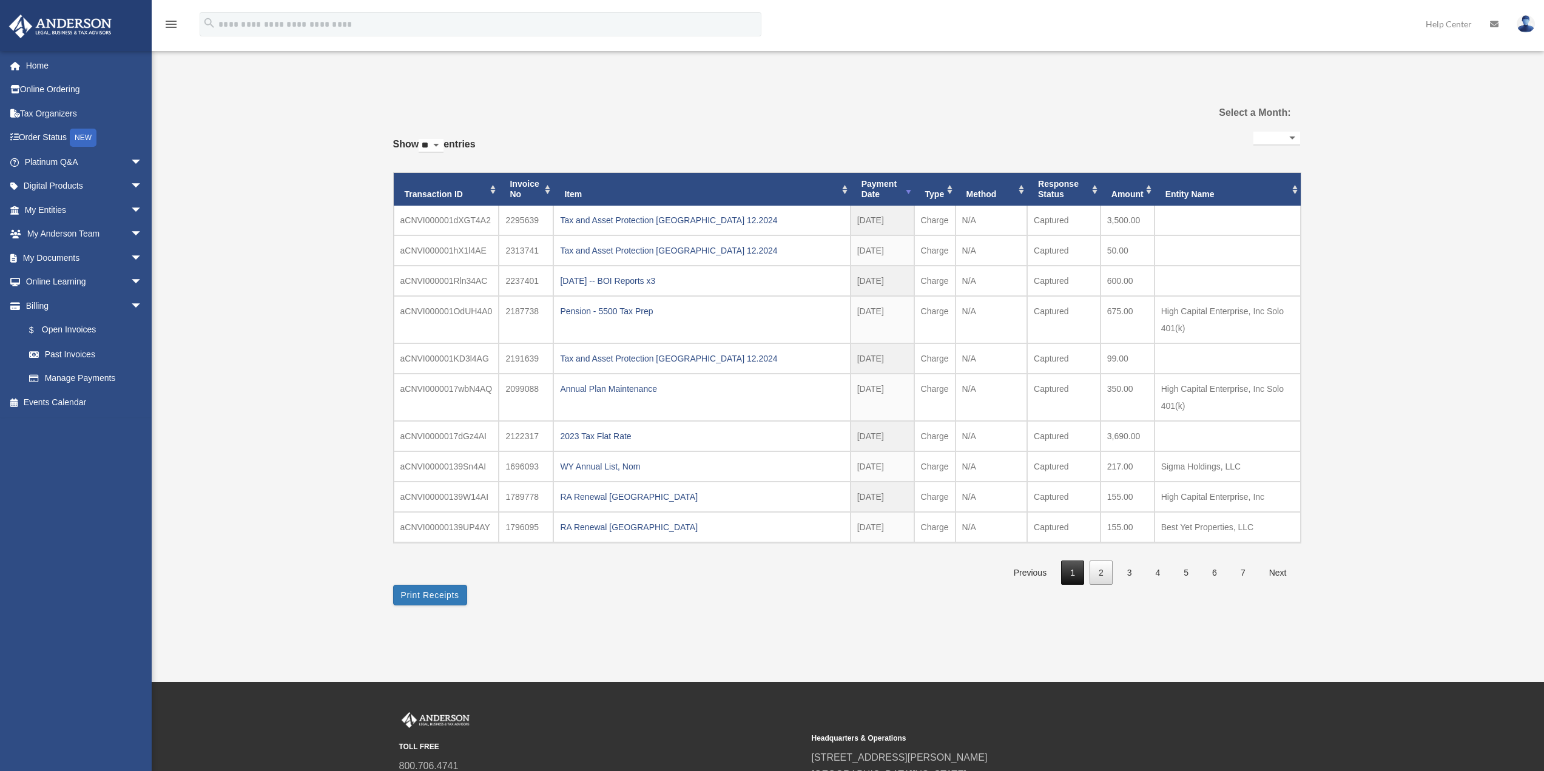
click at [1073, 569] on link "1" at bounding box center [1072, 573] width 23 height 25
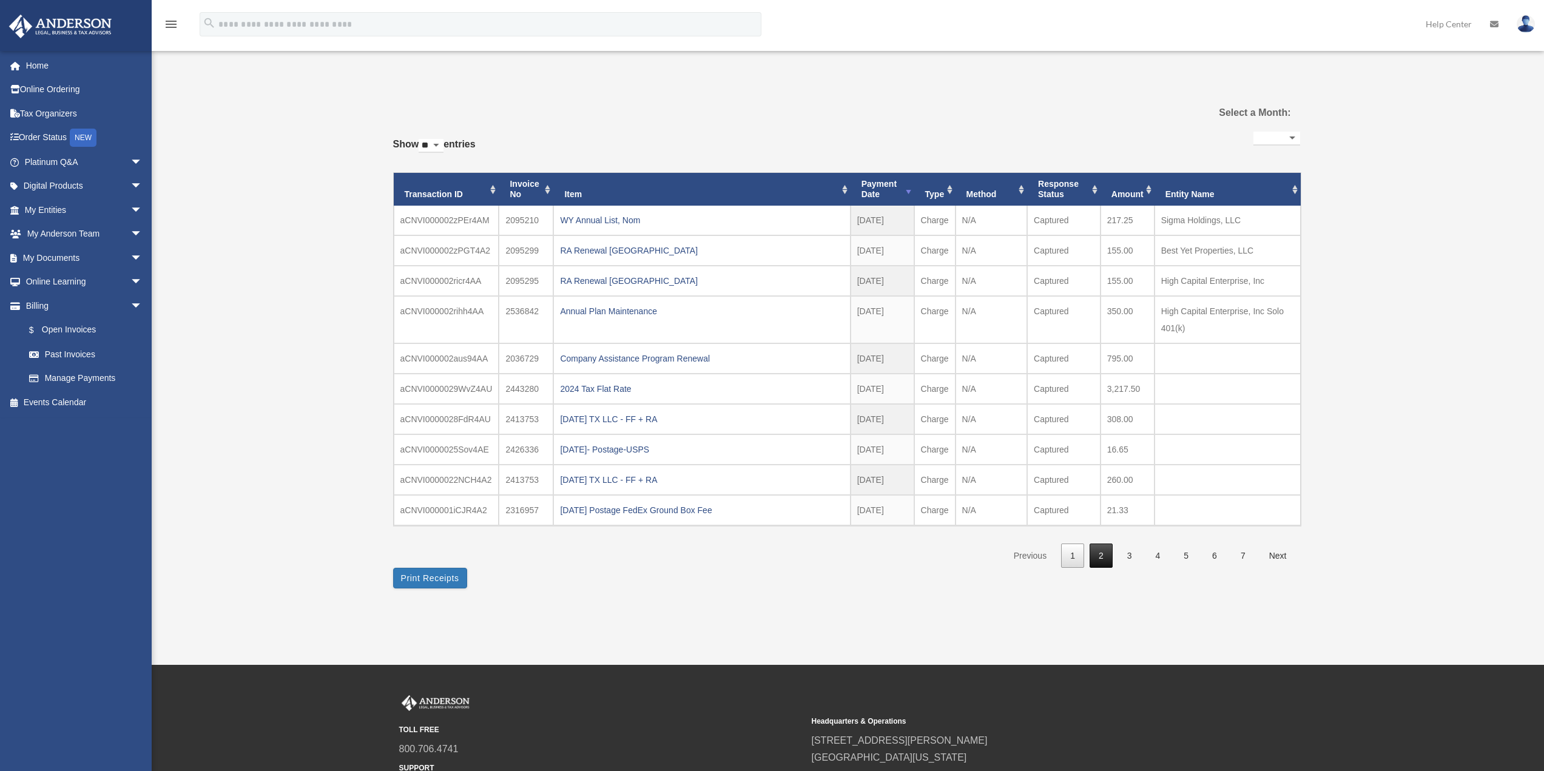
click at [1102, 558] on link "2" at bounding box center [1101, 556] width 23 height 25
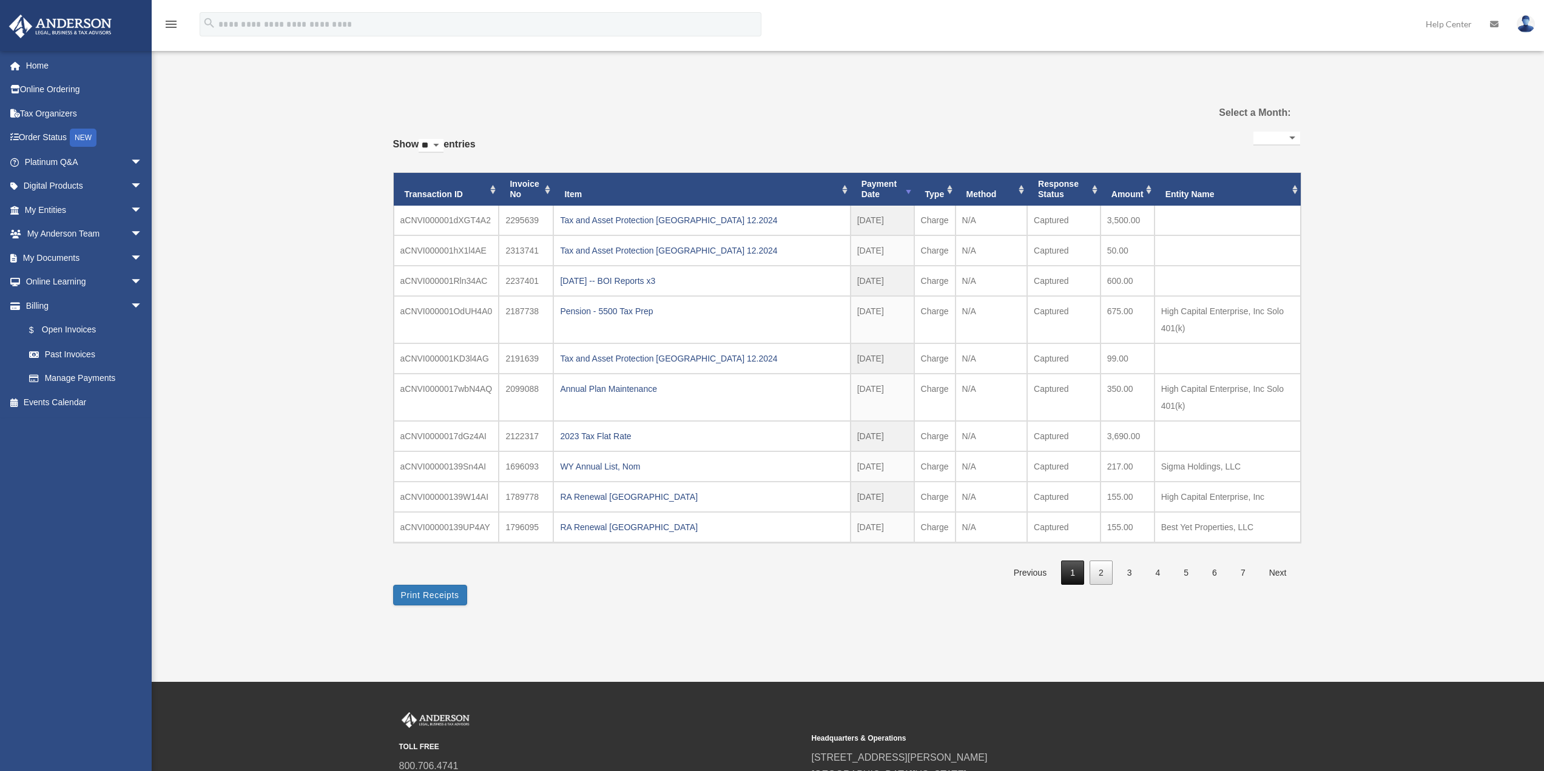
click at [1078, 572] on link "1" at bounding box center [1072, 573] width 23 height 25
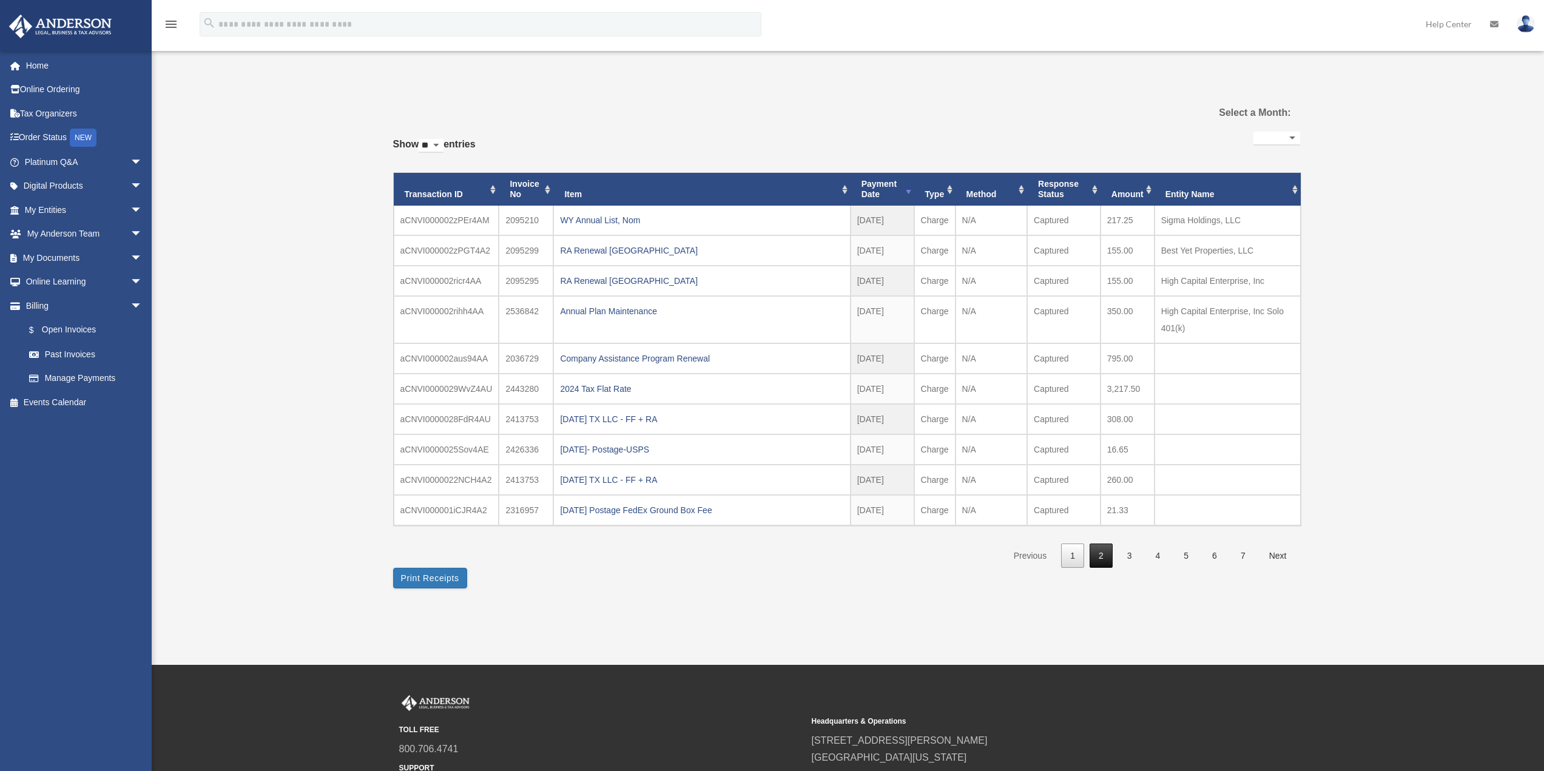
click at [1102, 553] on link "2" at bounding box center [1101, 556] width 23 height 25
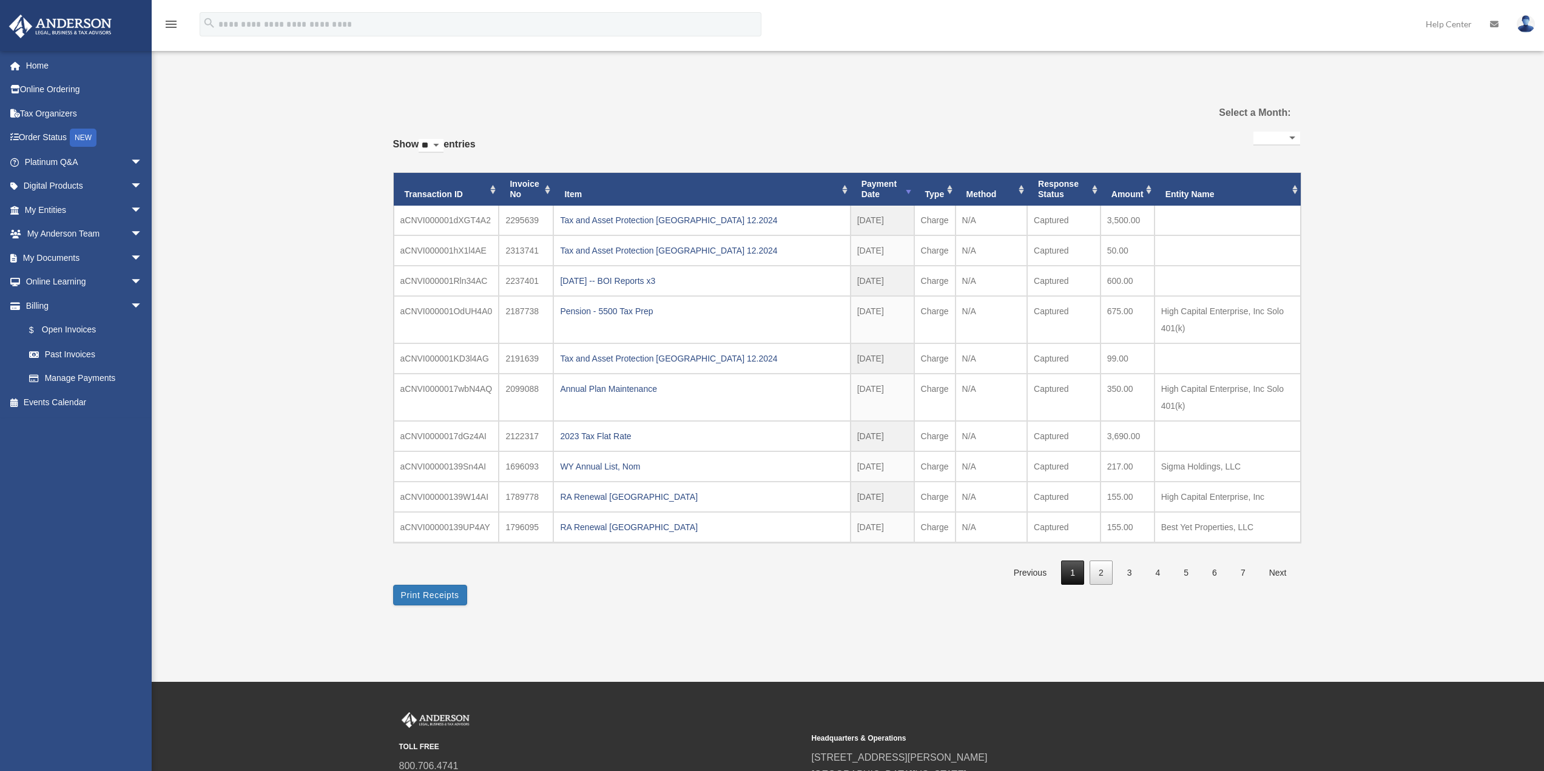
click at [1073, 569] on link "1" at bounding box center [1072, 573] width 23 height 25
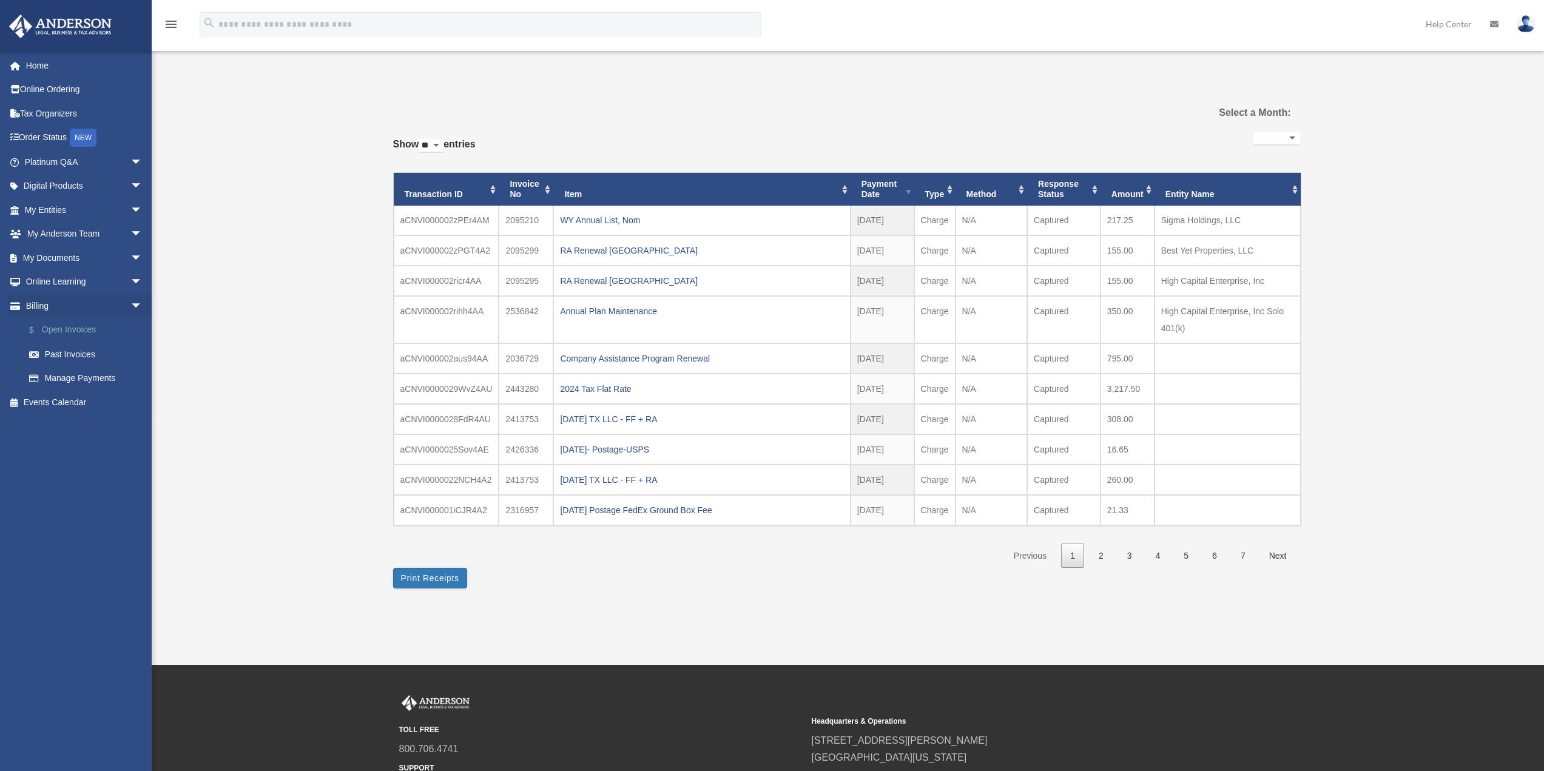
click at [90, 331] on link "$ Open Invoices" at bounding box center [89, 330] width 144 height 25
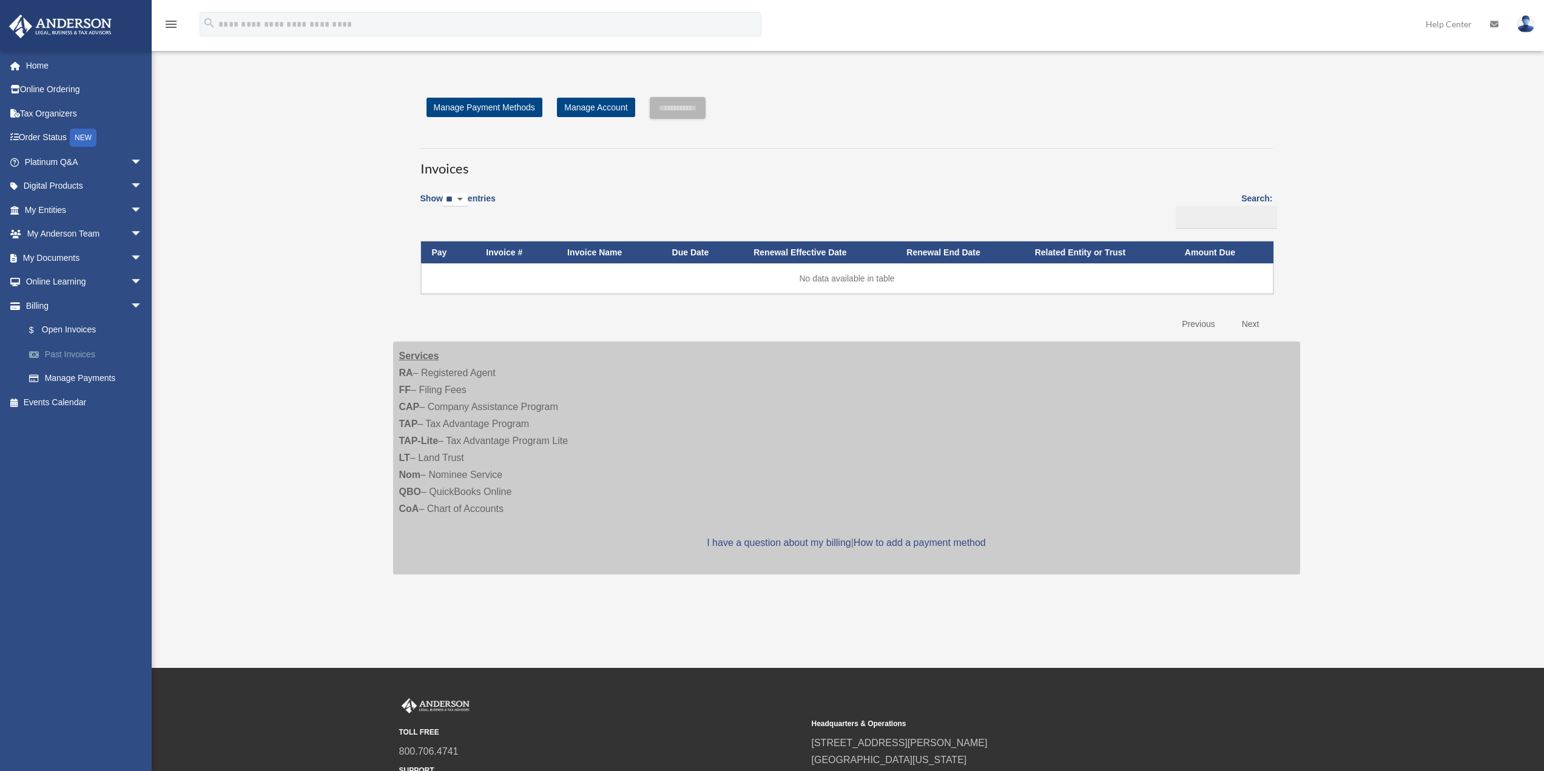
click at [83, 353] on link "Past Invoices" at bounding box center [89, 354] width 144 height 24
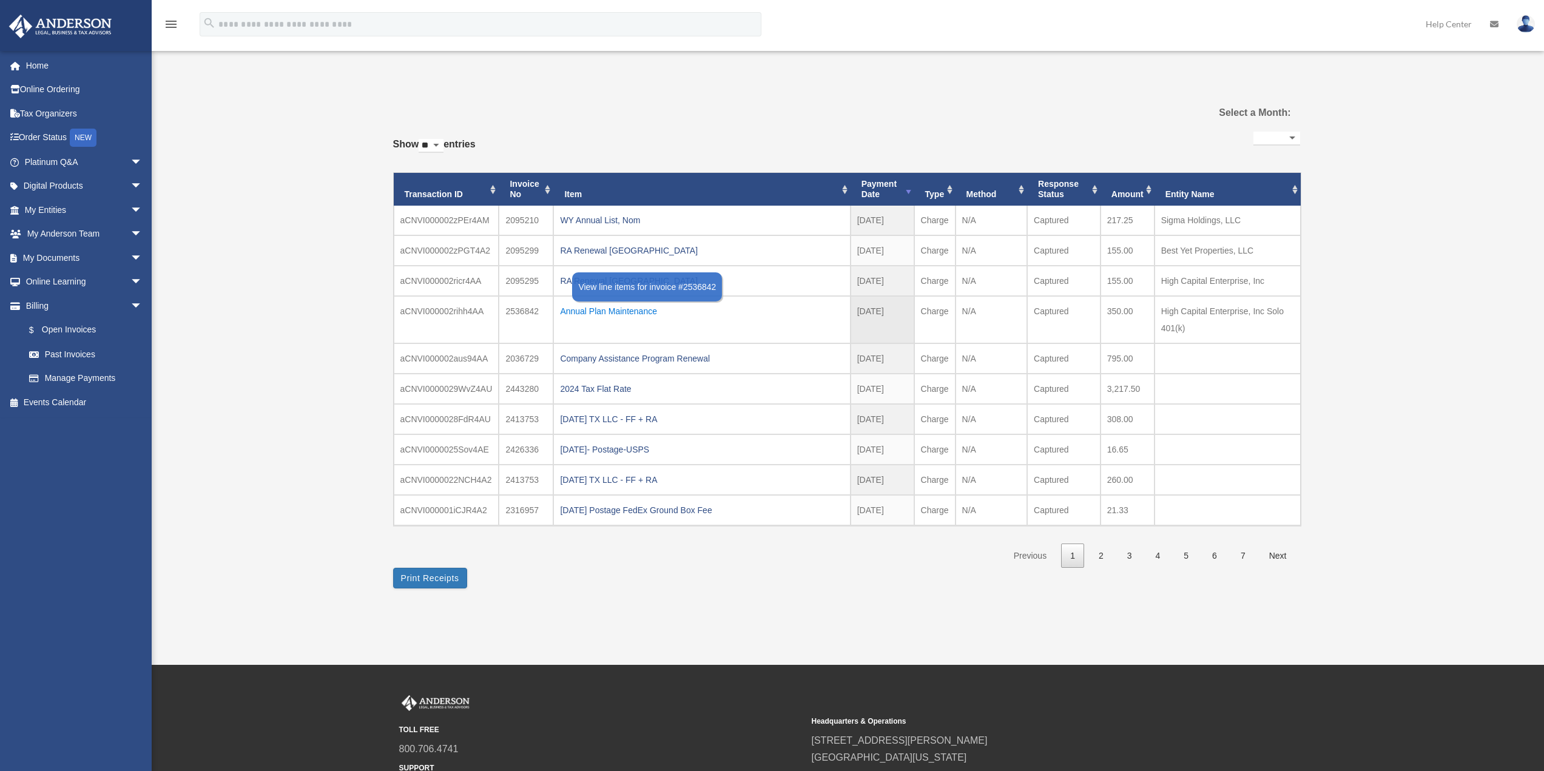
click at [609, 317] on div "Annual Plan Maintenance" at bounding box center [701, 311] width 283 height 17
click at [0, 0] on div "Invoice Line Items × Print Detailed Receipts Close" at bounding box center [0, 0] width 0 height 0
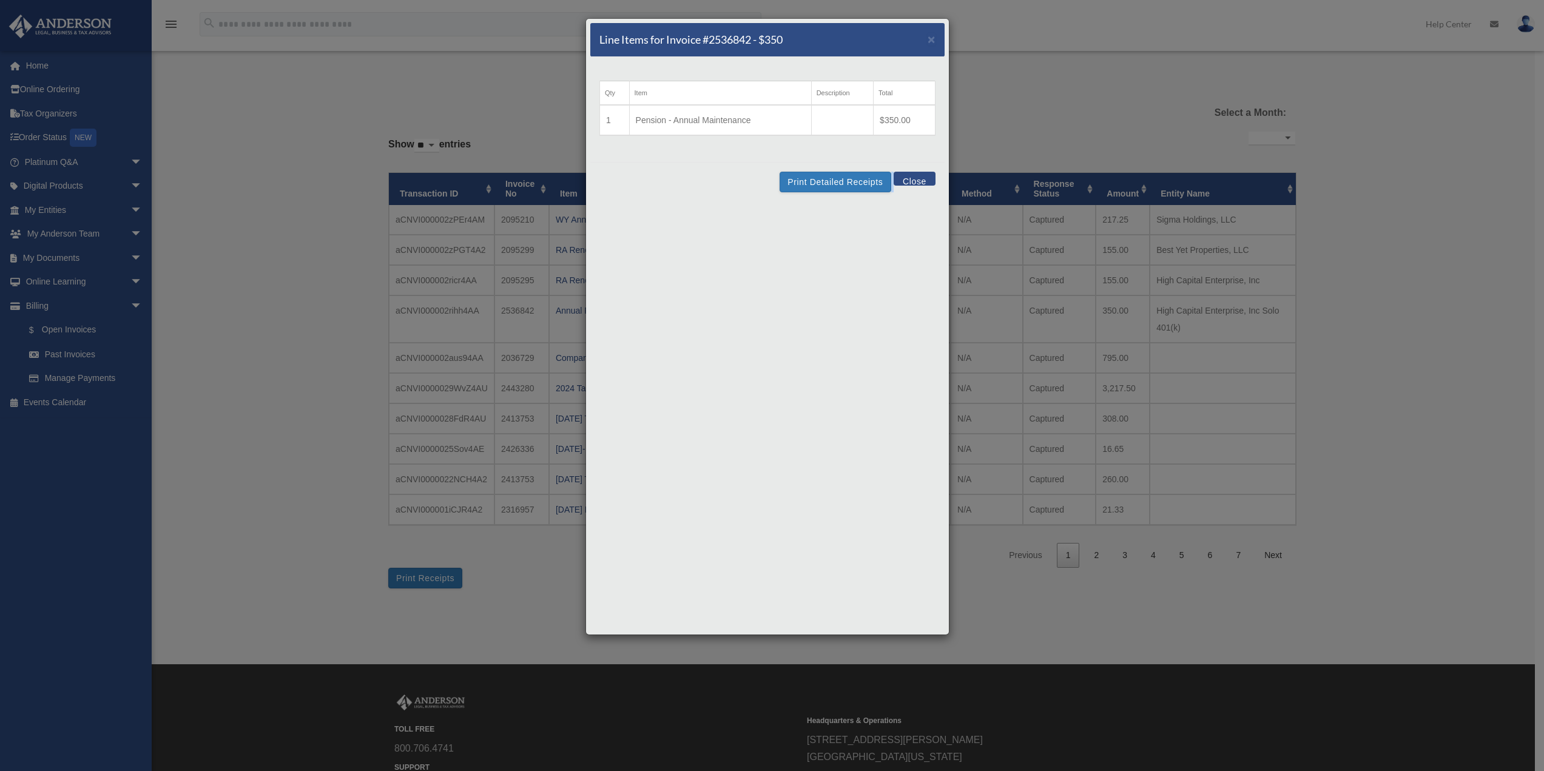
click at [908, 180] on button "Close" at bounding box center [915, 179] width 42 height 14
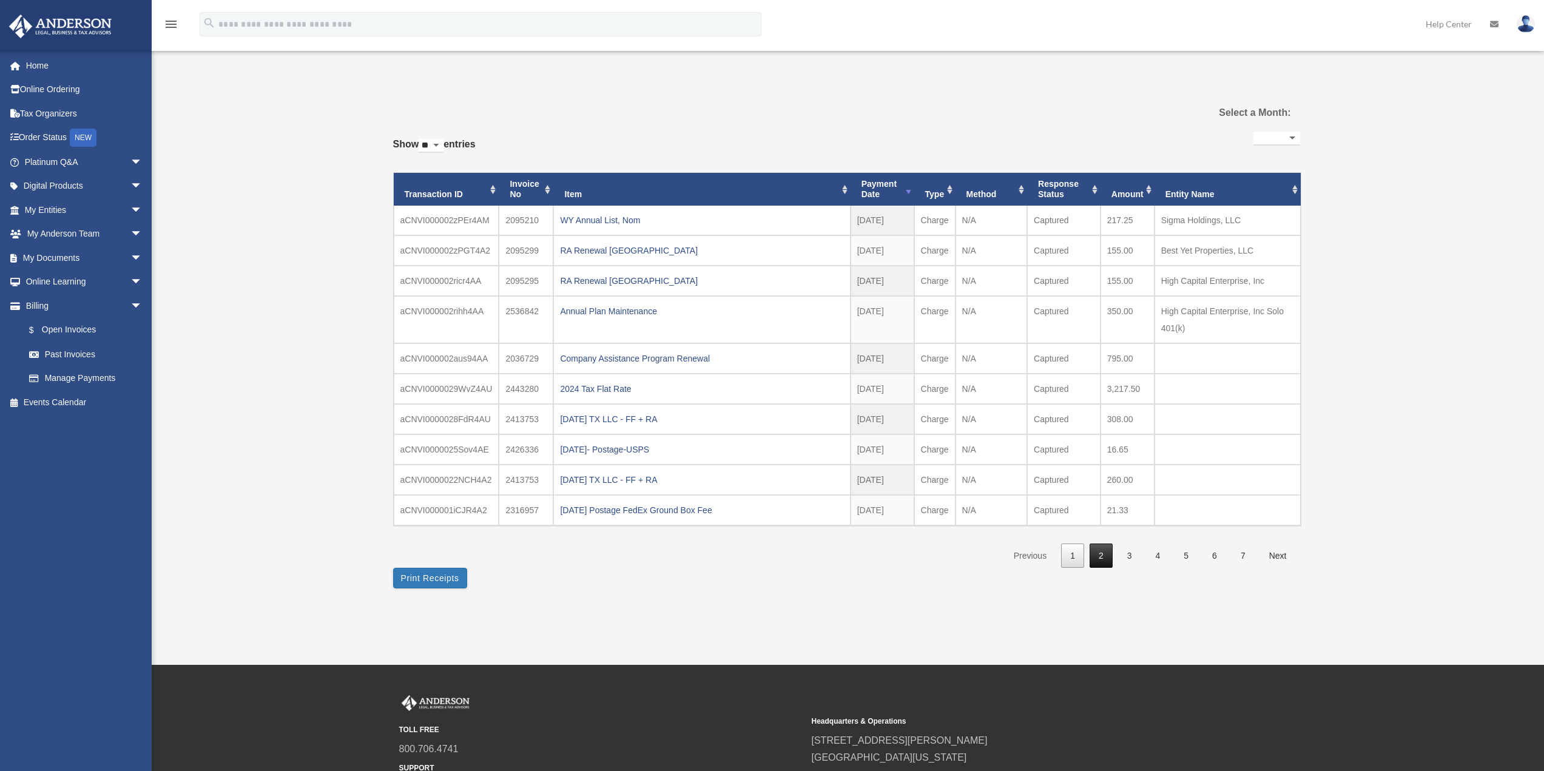
click at [1101, 555] on link "2" at bounding box center [1101, 556] width 23 height 25
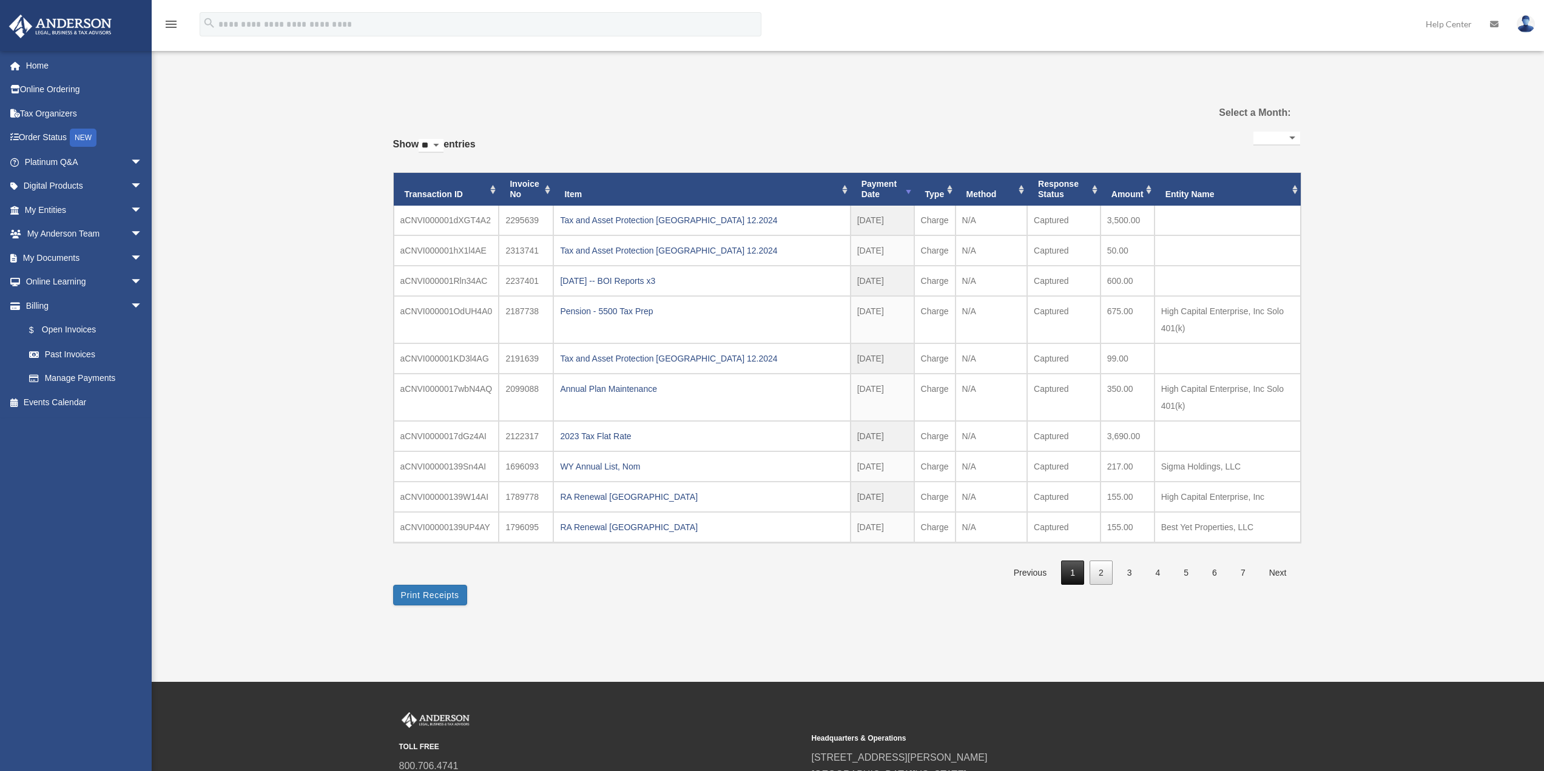
click at [1074, 572] on link "1" at bounding box center [1072, 573] width 23 height 25
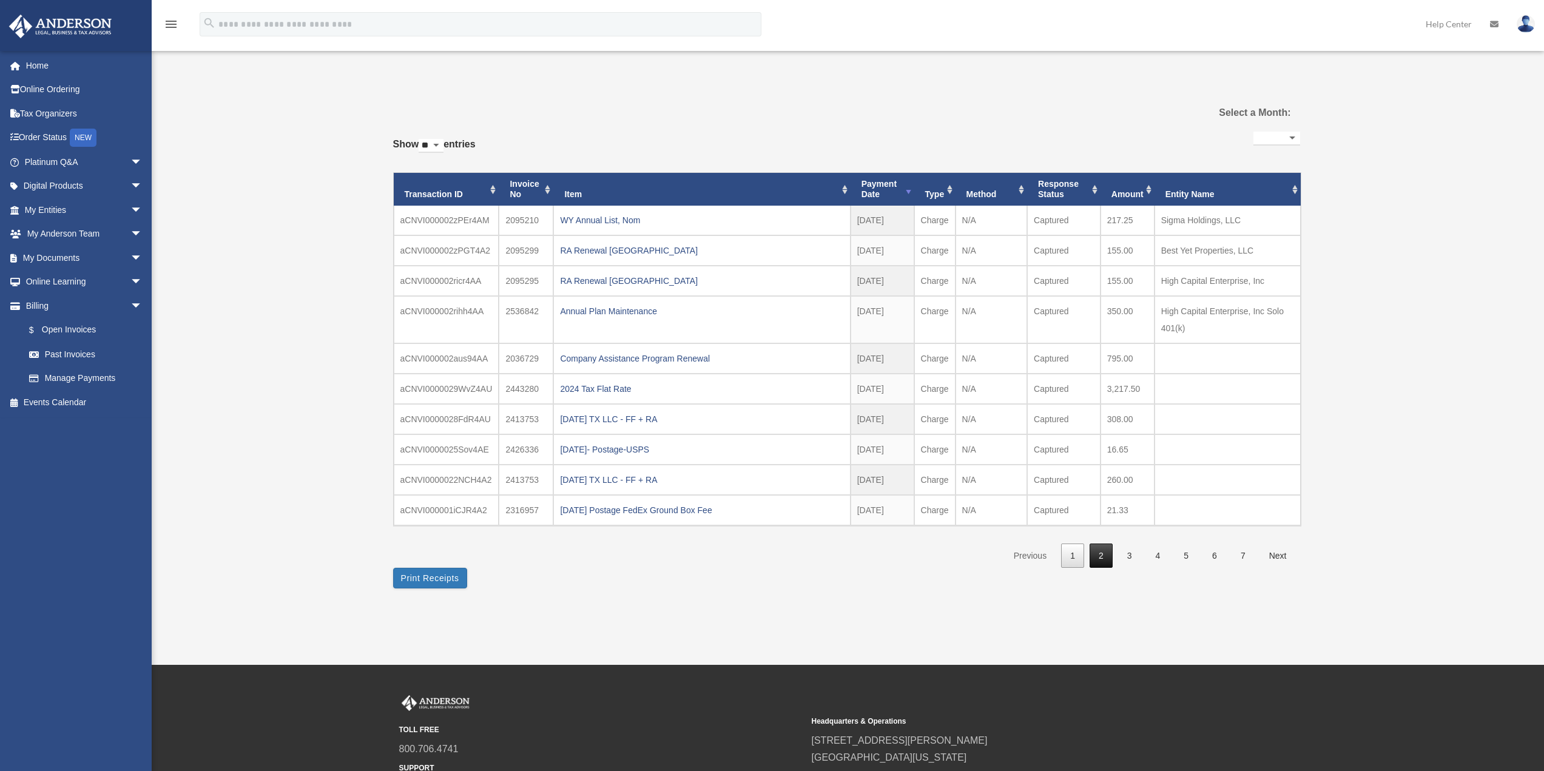
click at [1106, 552] on link "2" at bounding box center [1101, 556] width 23 height 25
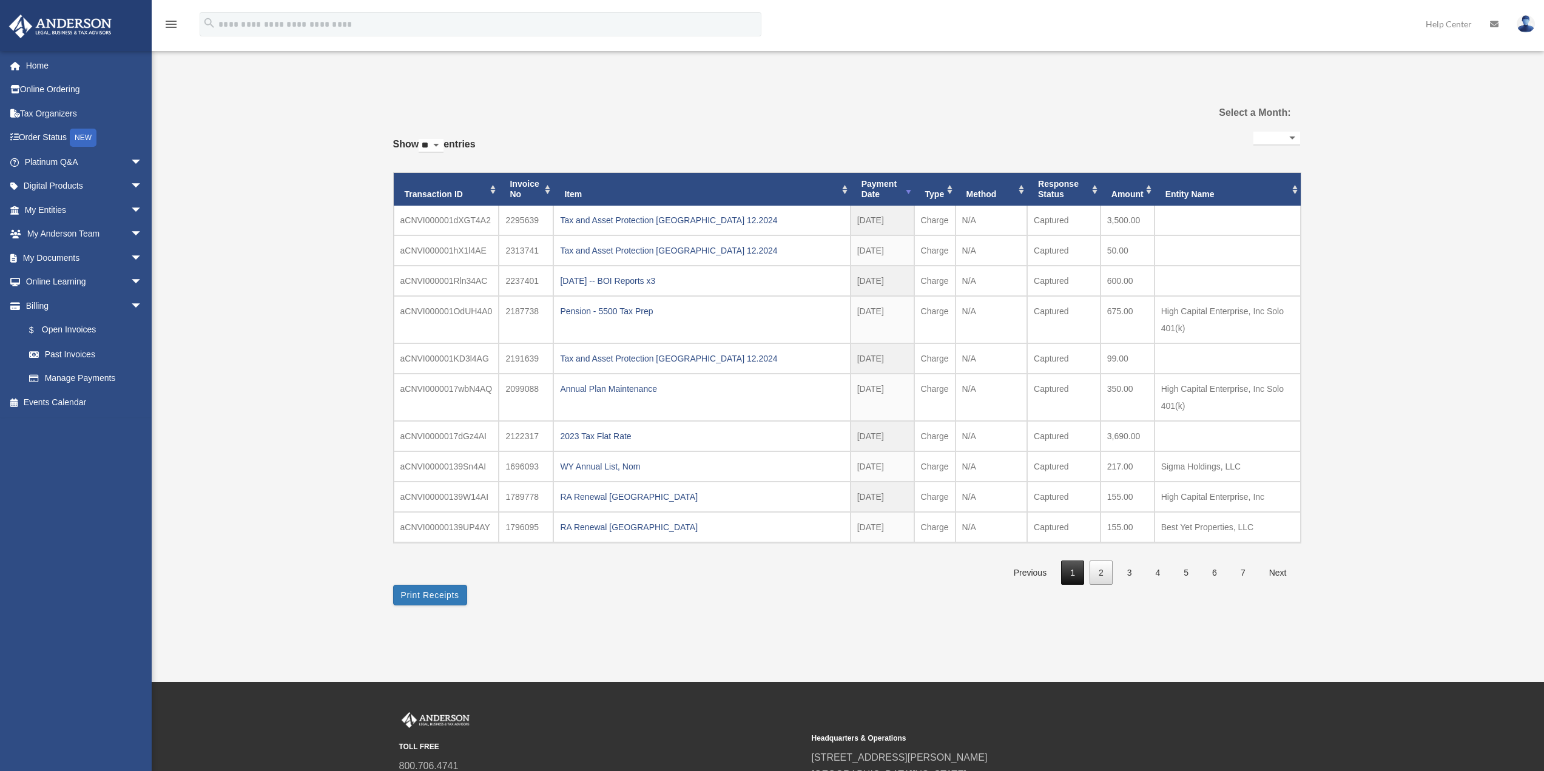
click at [1072, 572] on link "1" at bounding box center [1072, 573] width 23 height 25
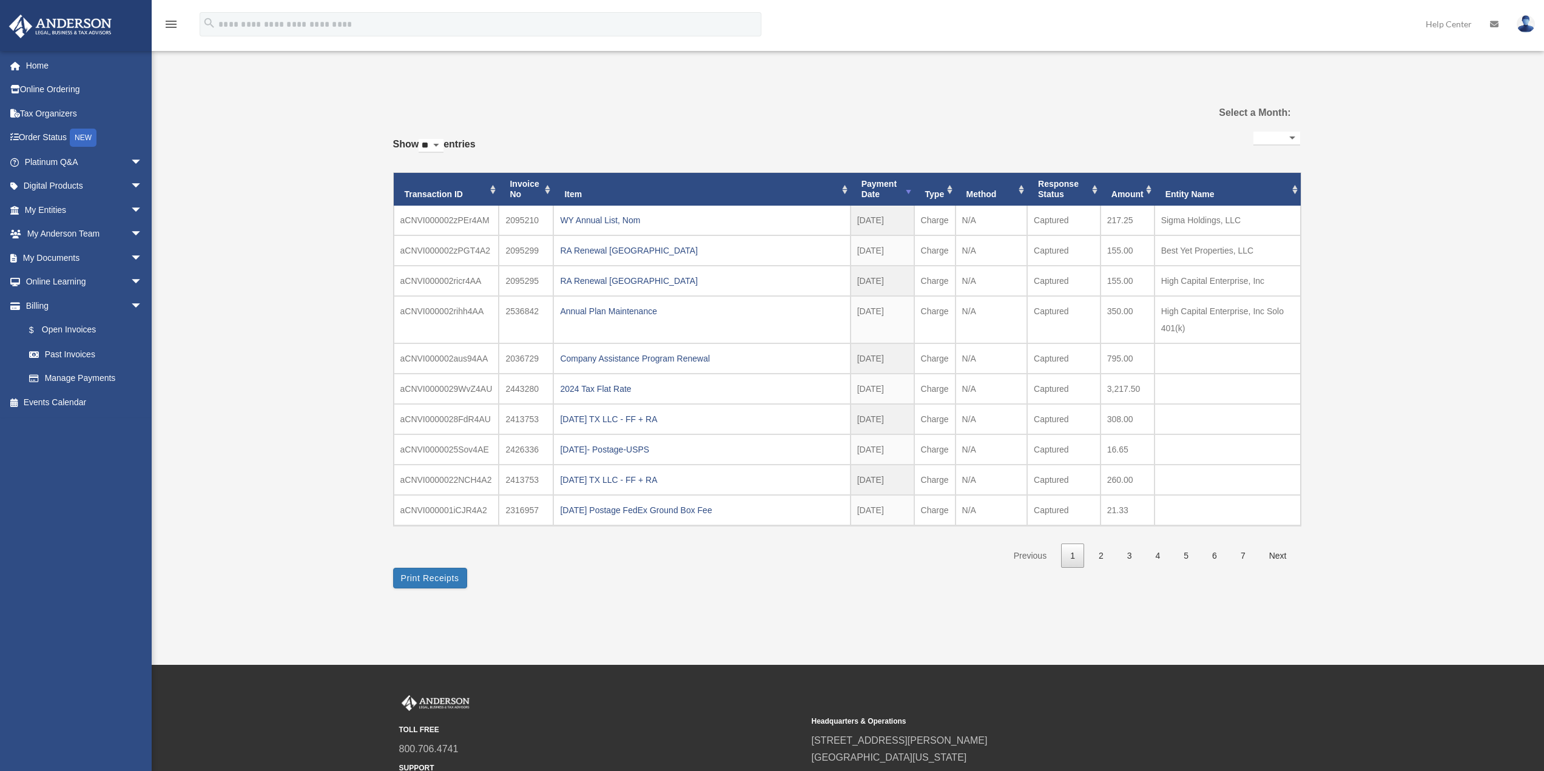
click at [1292, 135] on select "**********" at bounding box center [1277, 139] width 47 height 14
select select "**********"
click at [1254, 132] on select "**********" at bounding box center [1277, 139] width 47 height 14
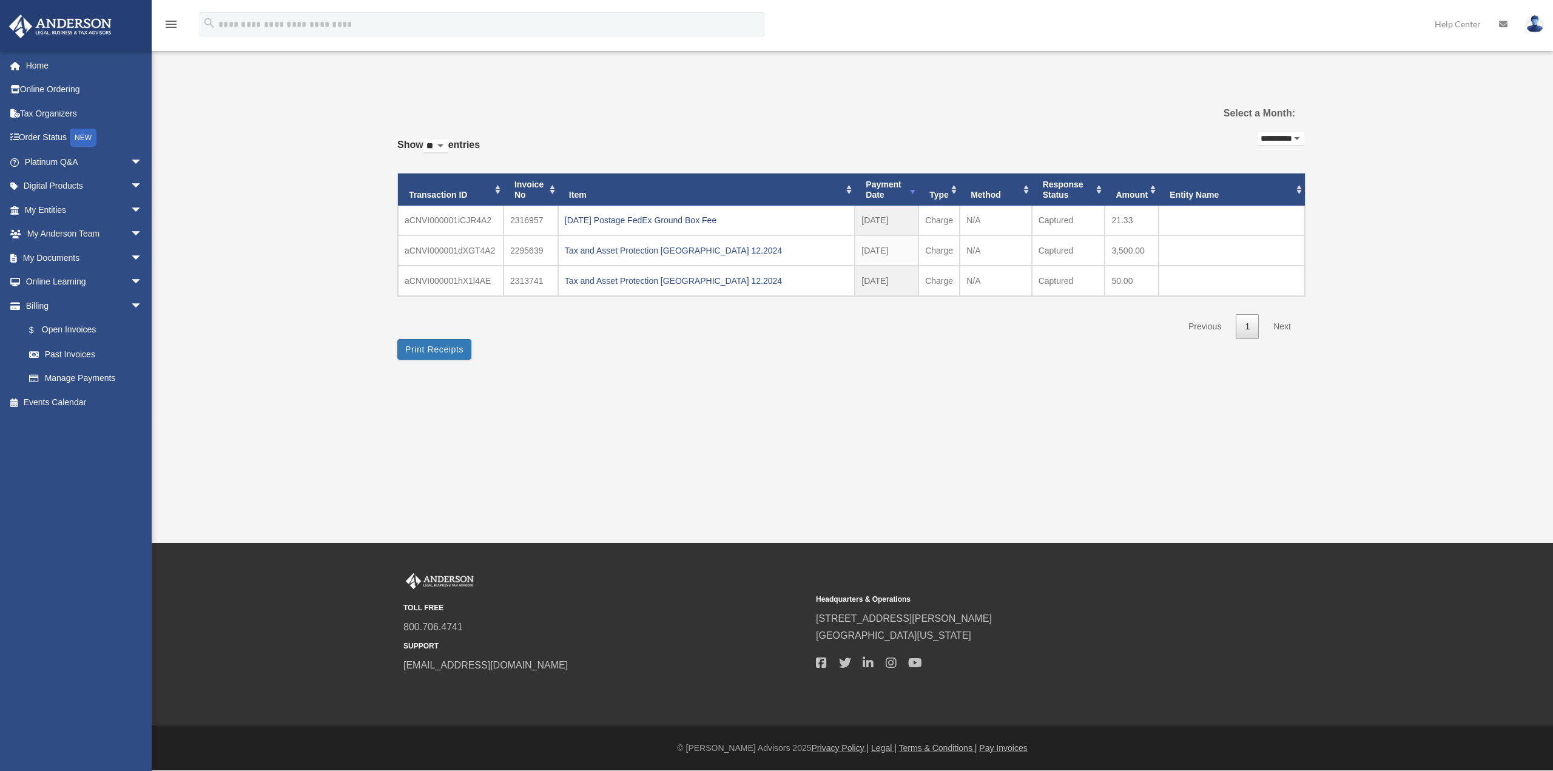
click at [1296, 138] on select "**********" at bounding box center [1281, 139] width 47 height 14
click at [17, 306] on span at bounding box center [21, 306] width 9 height 8
click at [130, 305] on span "arrow_drop_down" at bounding box center [142, 306] width 24 height 25
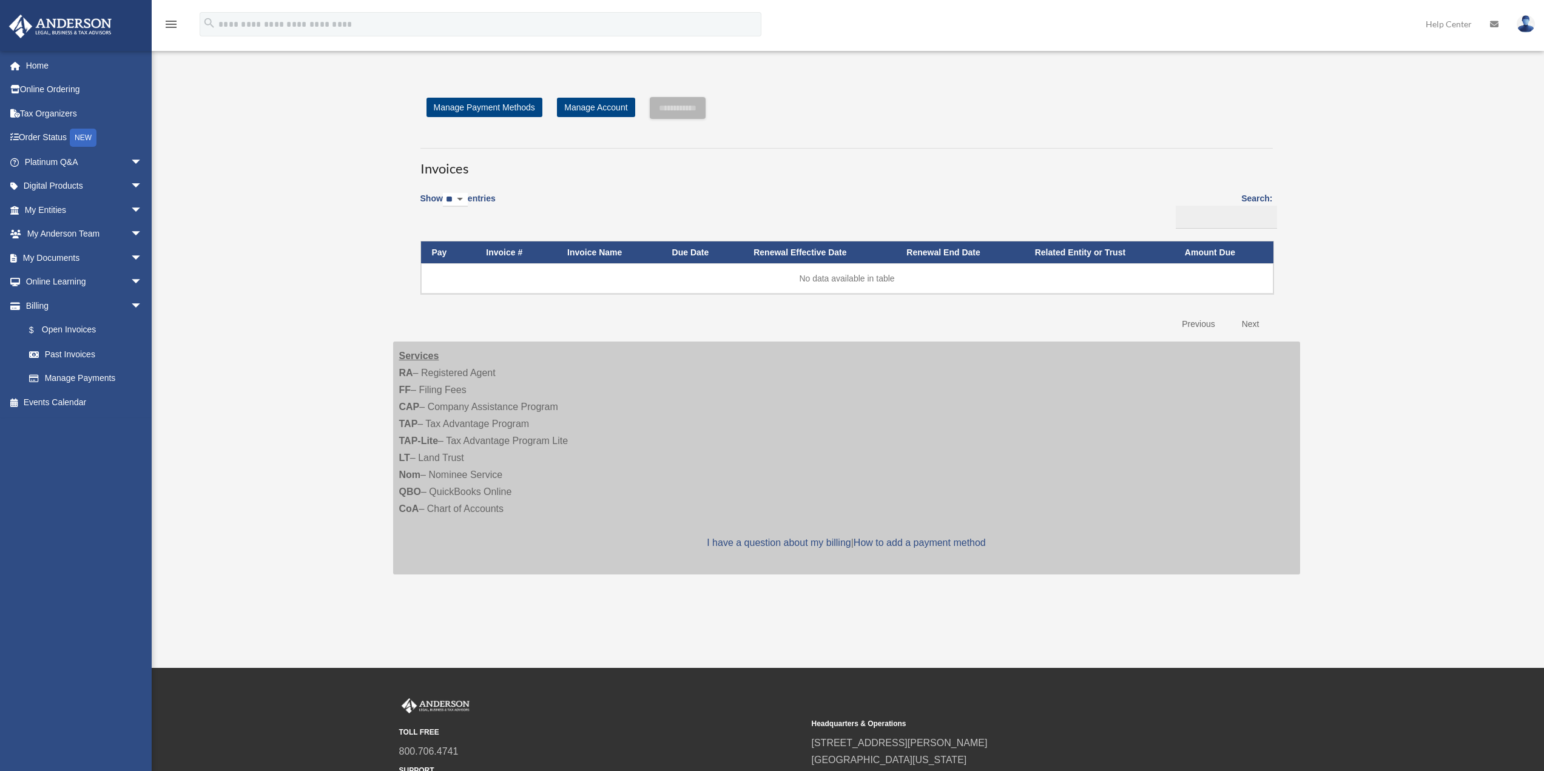
click at [1528, 25] on img at bounding box center [1526, 24] width 18 height 18
click at [1283, 109] on link "Logout" at bounding box center [1343, 105] width 121 height 25
